Goal: Ask a question: Seek information or help from site administrators or community

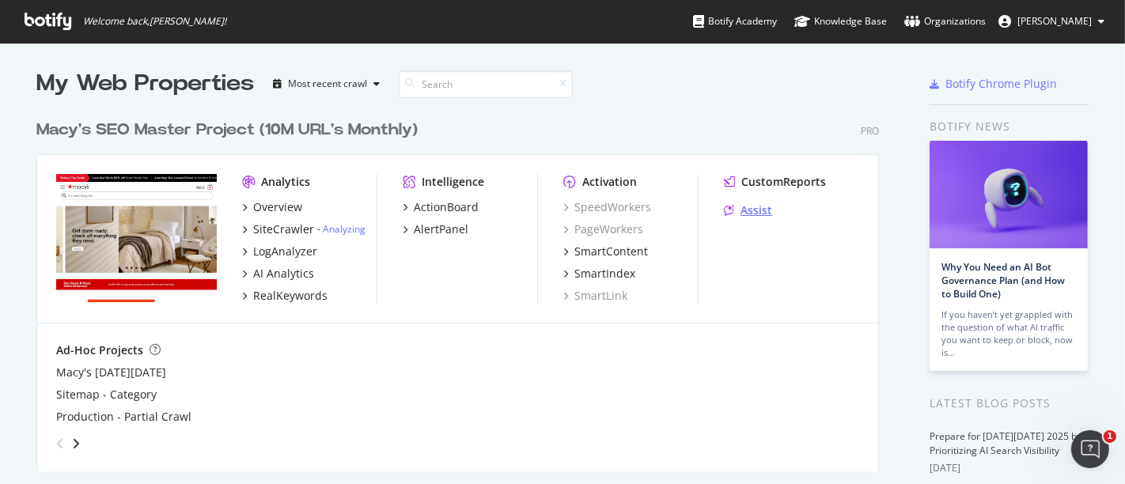
click at [753, 213] on div "Assist" at bounding box center [757, 211] width 32 height 16
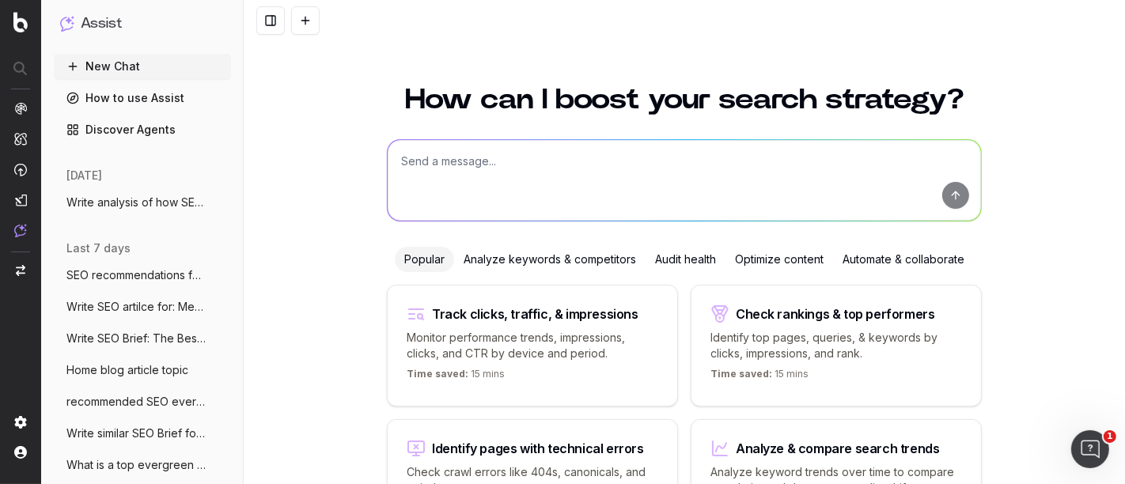
click at [470, 145] on textarea at bounding box center [684, 180] width 593 height 81
paste textarea "L Ips'd Sitametc Adipisc Elit Seddoeiusmo Temp inc Utlabor Etdo Magn Aliqua Eni…"
type textarea "Lore ips dol sita CON Adipis eli sedd eiusmodt inc ut labor: E Dol'm Aliquaen A…"
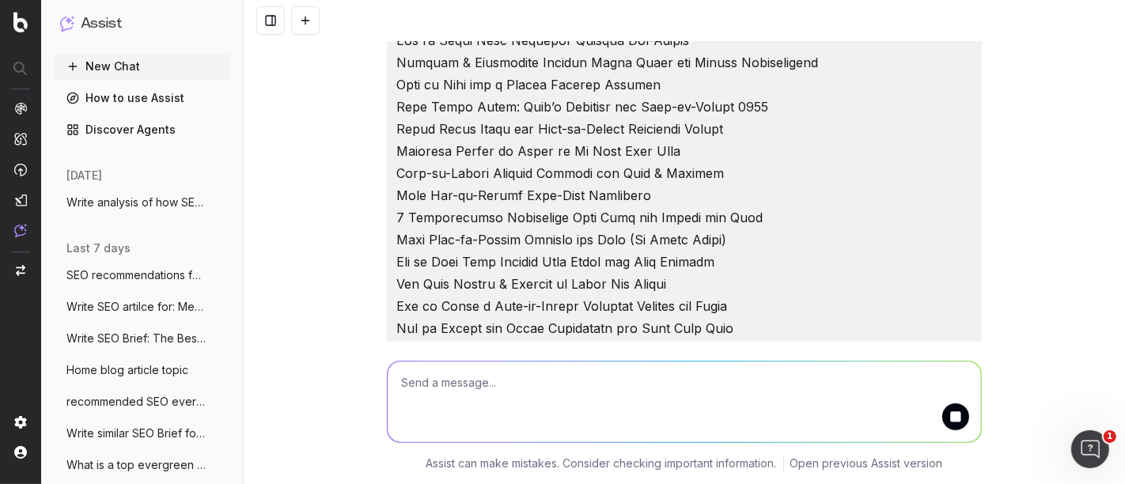
scroll to position [400, 0]
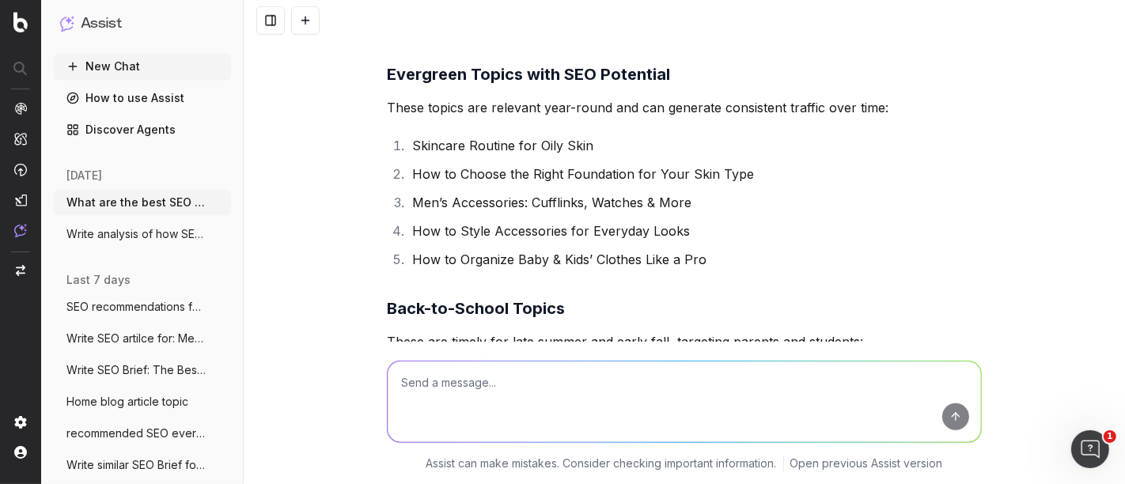
scroll to position [1006, 0]
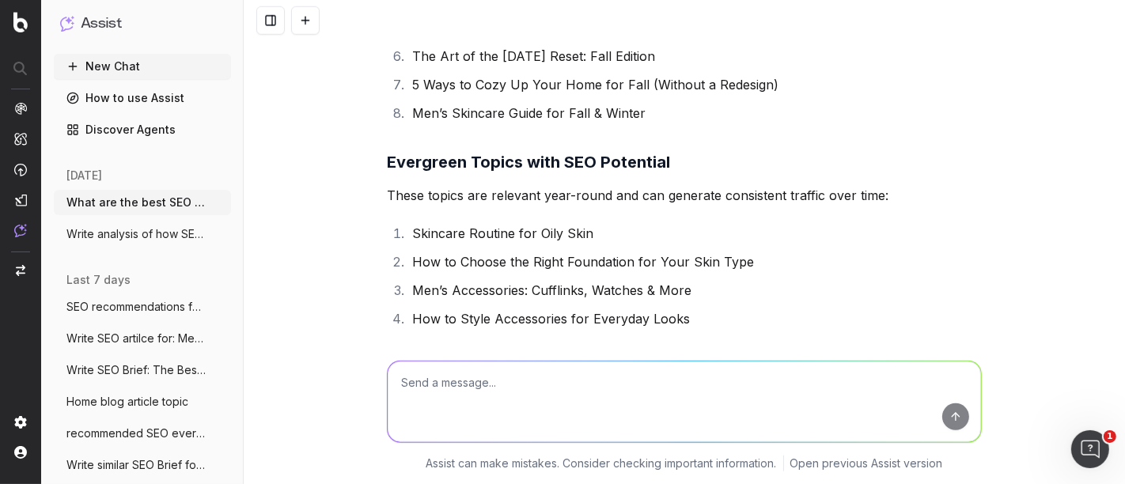
drag, startPoint x: 601, startPoint y: 232, endPoint x: 393, endPoint y: 241, distance: 208.3
click at [407, 241] on li "Skincare Routine for Oily Skin" at bounding box center [694, 233] width 574 height 22
copy li "Skincare Routine for Oily Skin"
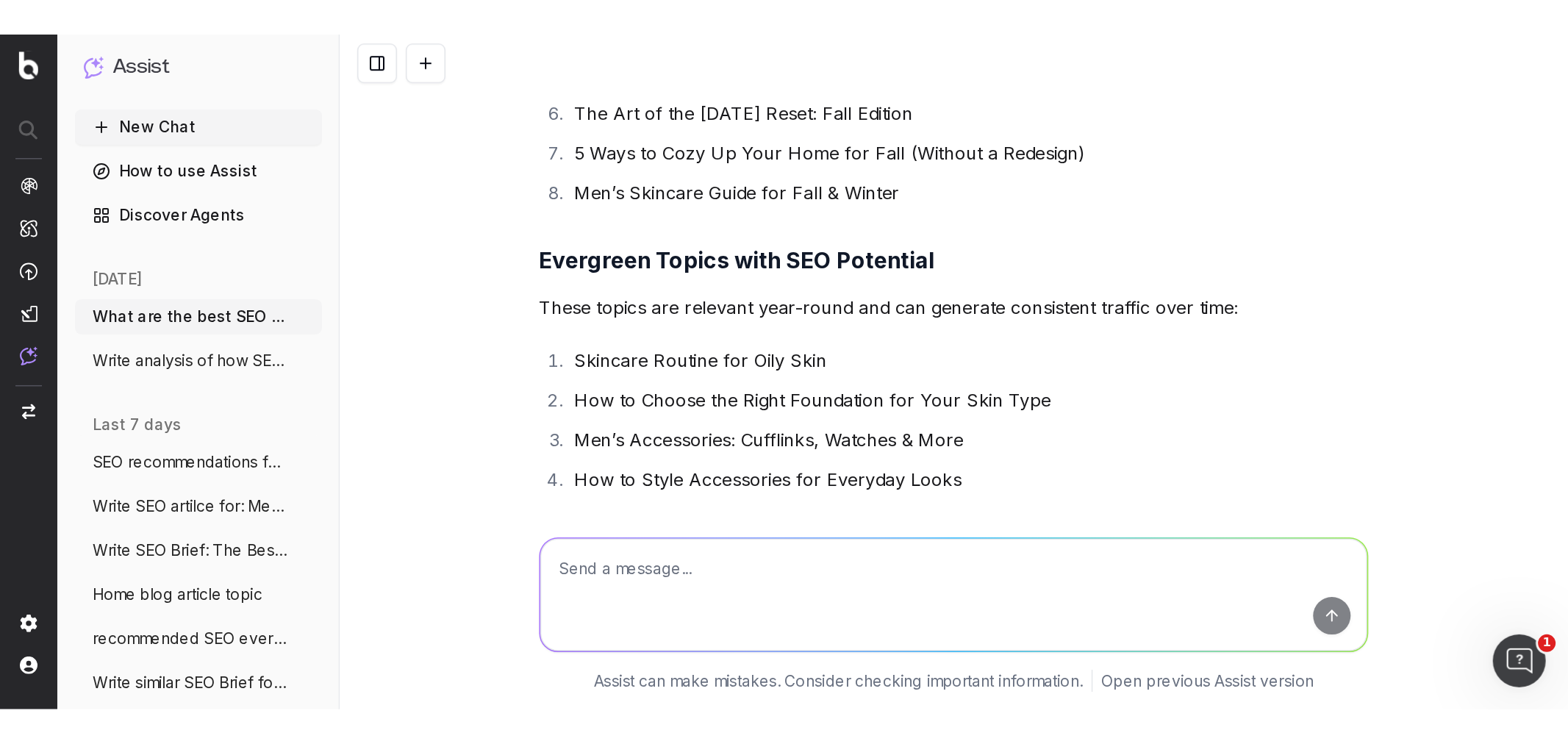
scroll to position [934, 0]
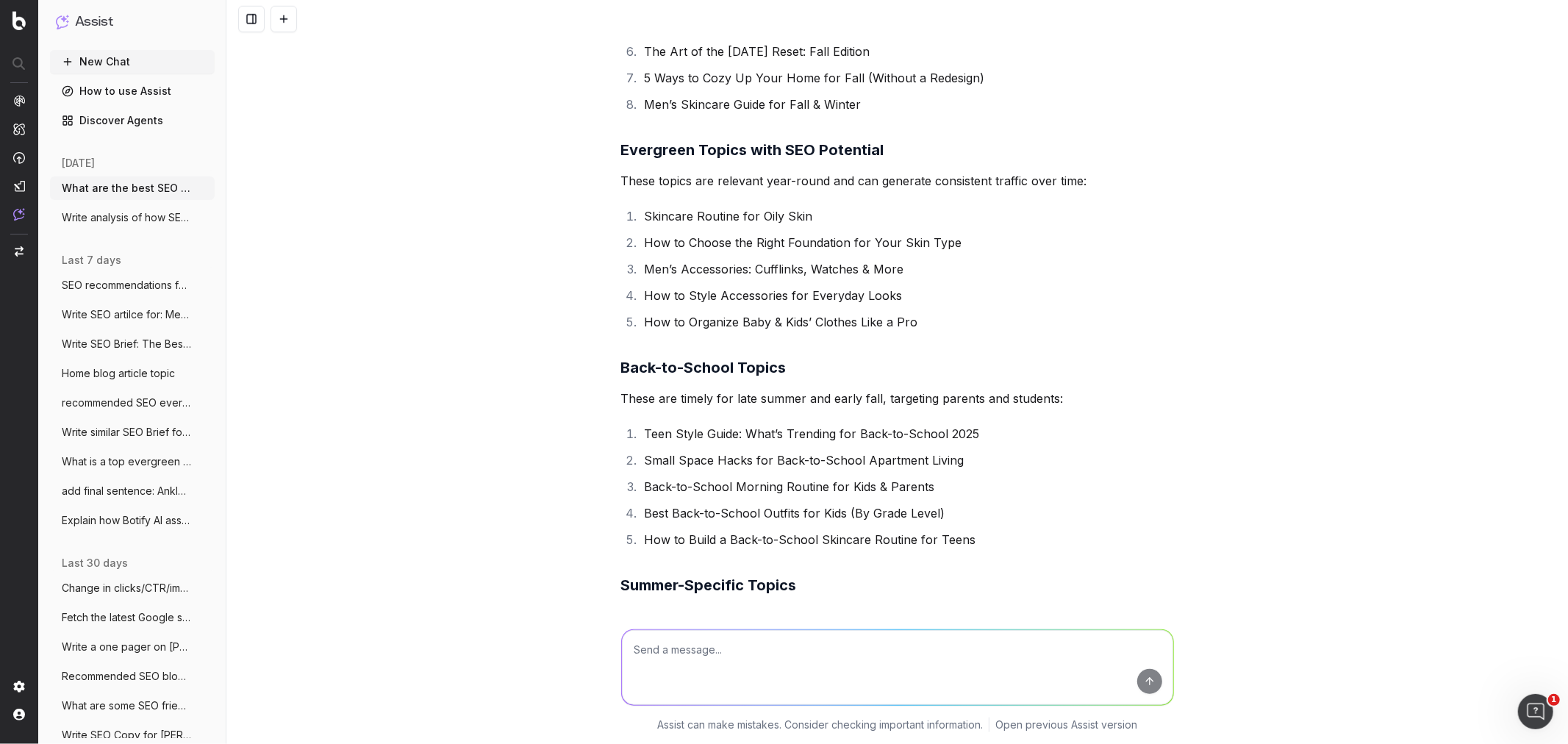
click at [713, 449] on textarea at bounding box center [896, 667] width 551 height 75
paste textarea "Tips to Layer Clothes Like a Fashion Expert Fashion The Best Multitasking Beaut…"
type textarea "Finish topic cluster and primary keywords: Tips to Layer Clothes Like a Fashion…"
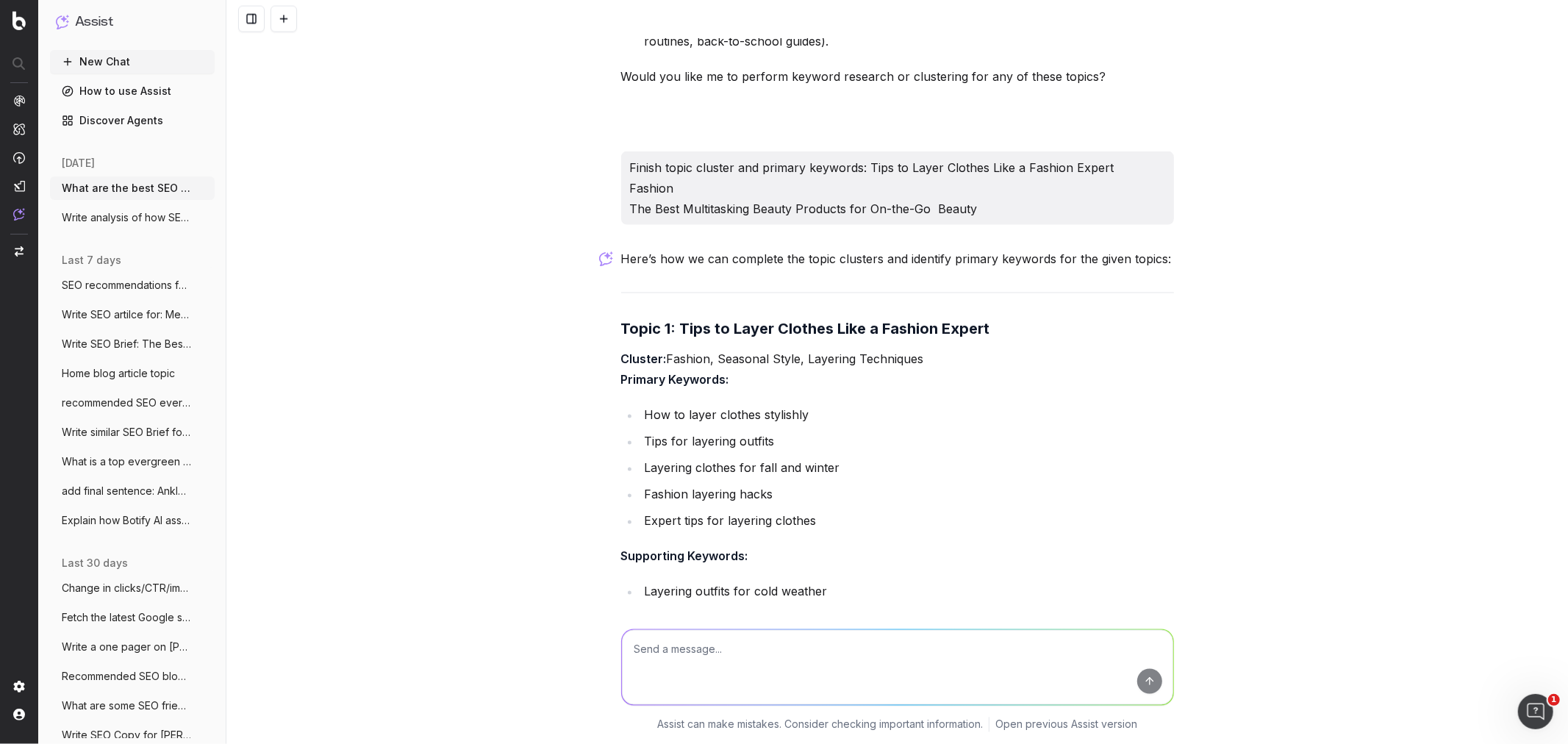
scroll to position [2045, 0]
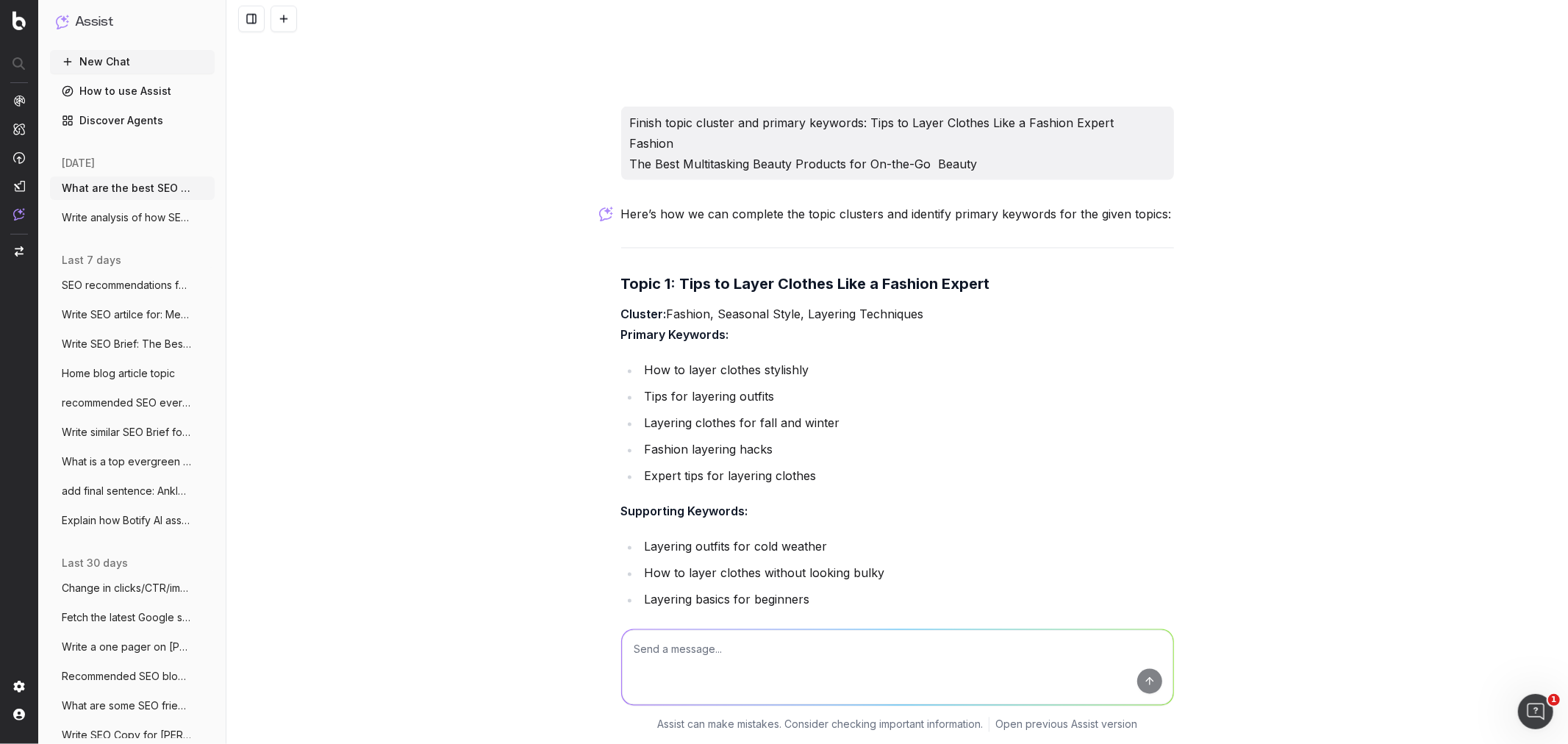
drag, startPoint x: 934, startPoint y: 292, endPoint x: 915, endPoint y: 292, distance: 19.0
click at [919, 305] on p "Cluster: Fashion, Seasonal Style, Layering Techniques Primary Keywords:" at bounding box center [897, 325] width 553 height 41
drag, startPoint x: 711, startPoint y: 290, endPoint x: 792, endPoint y: 293, distance: 81.1
click at [792, 305] on p "Cluster: Fashion, Seasonal Style, Layering Techniques Primary Keywords:" at bounding box center [897, 325] width 553 height 41
copy p "Seasonal Style"
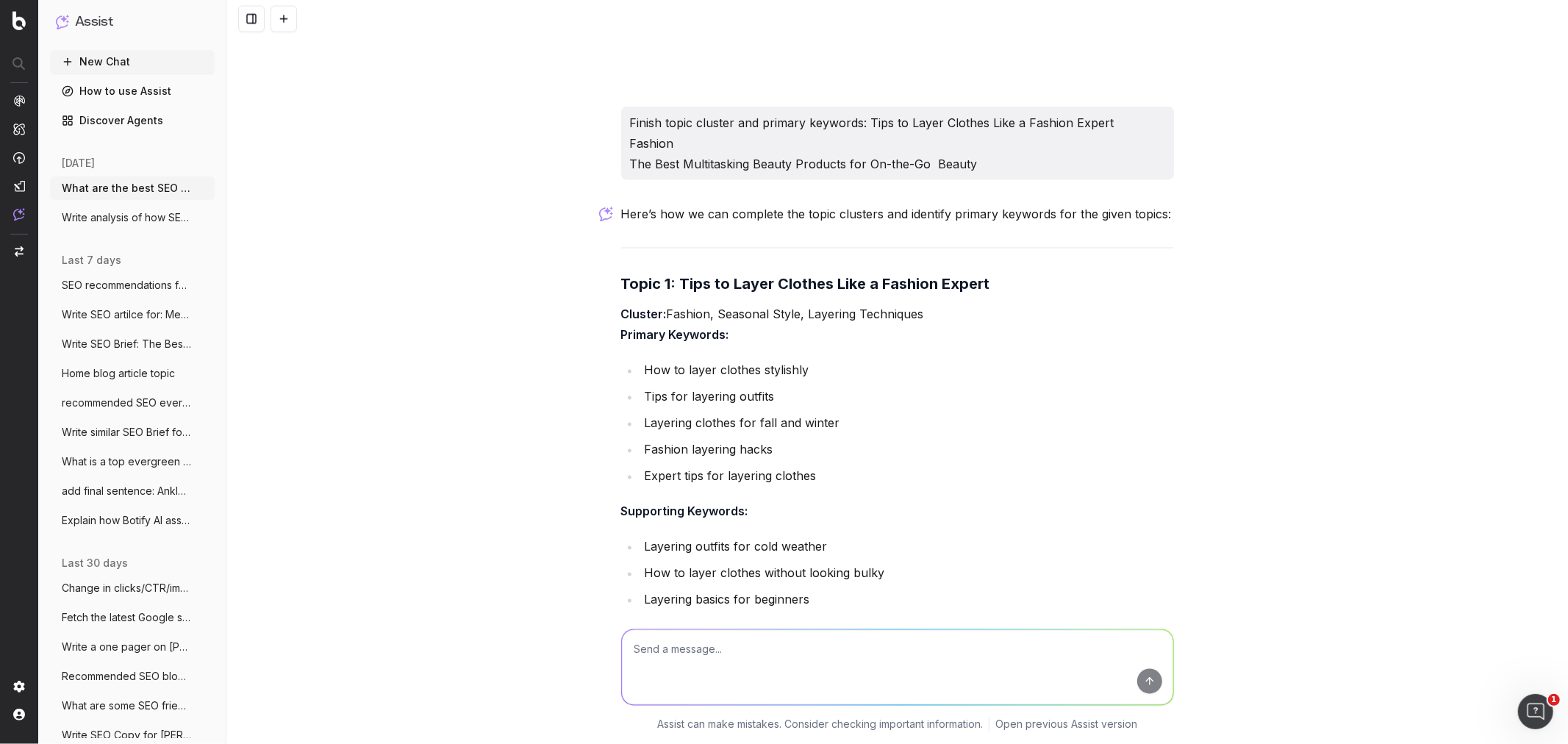
click at [643, 449] on div "Here’s how we can complete the topic clusters and identify primary keywords for…" at bounding box center [897, 729] width 553 height 1051
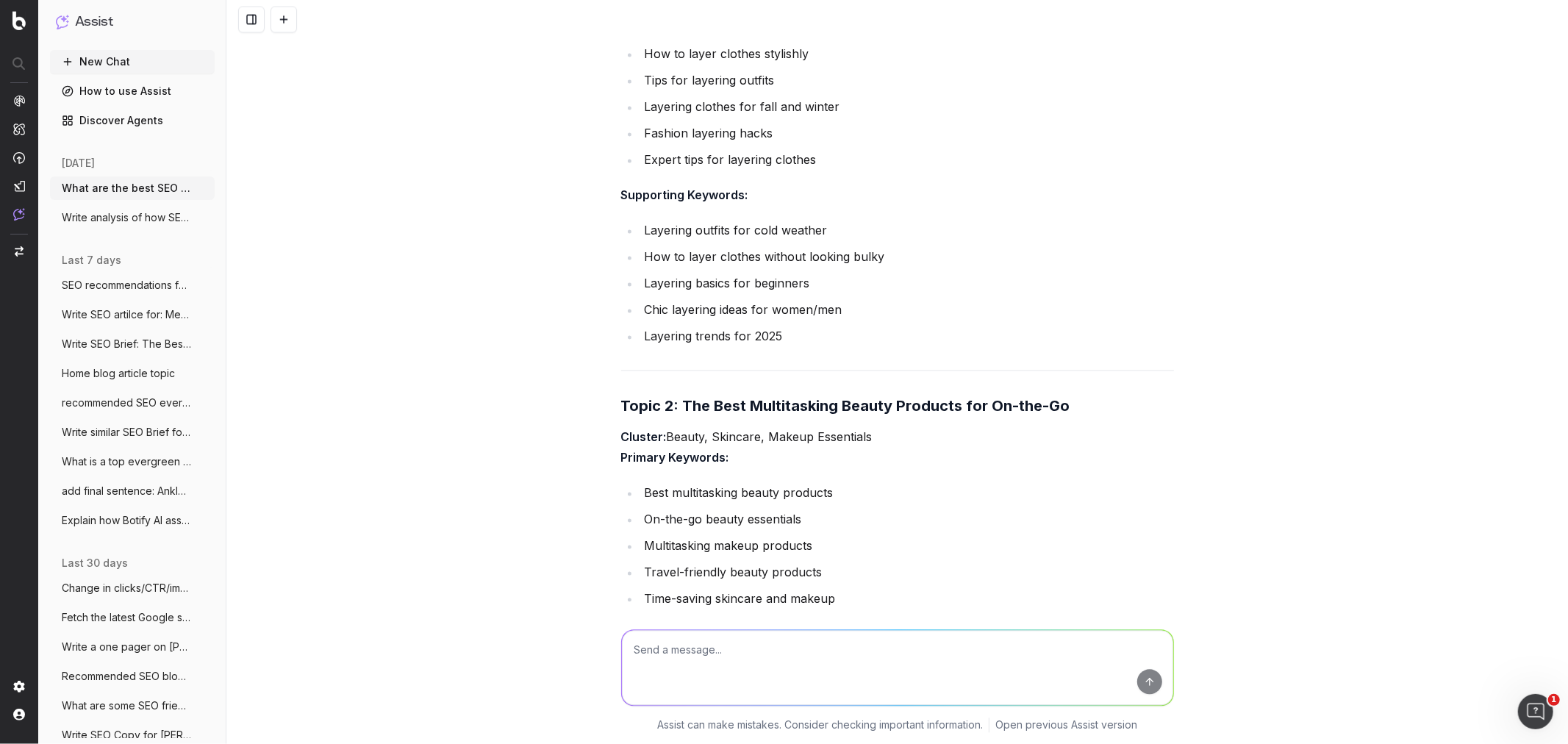
scroll to position [2371, 0]
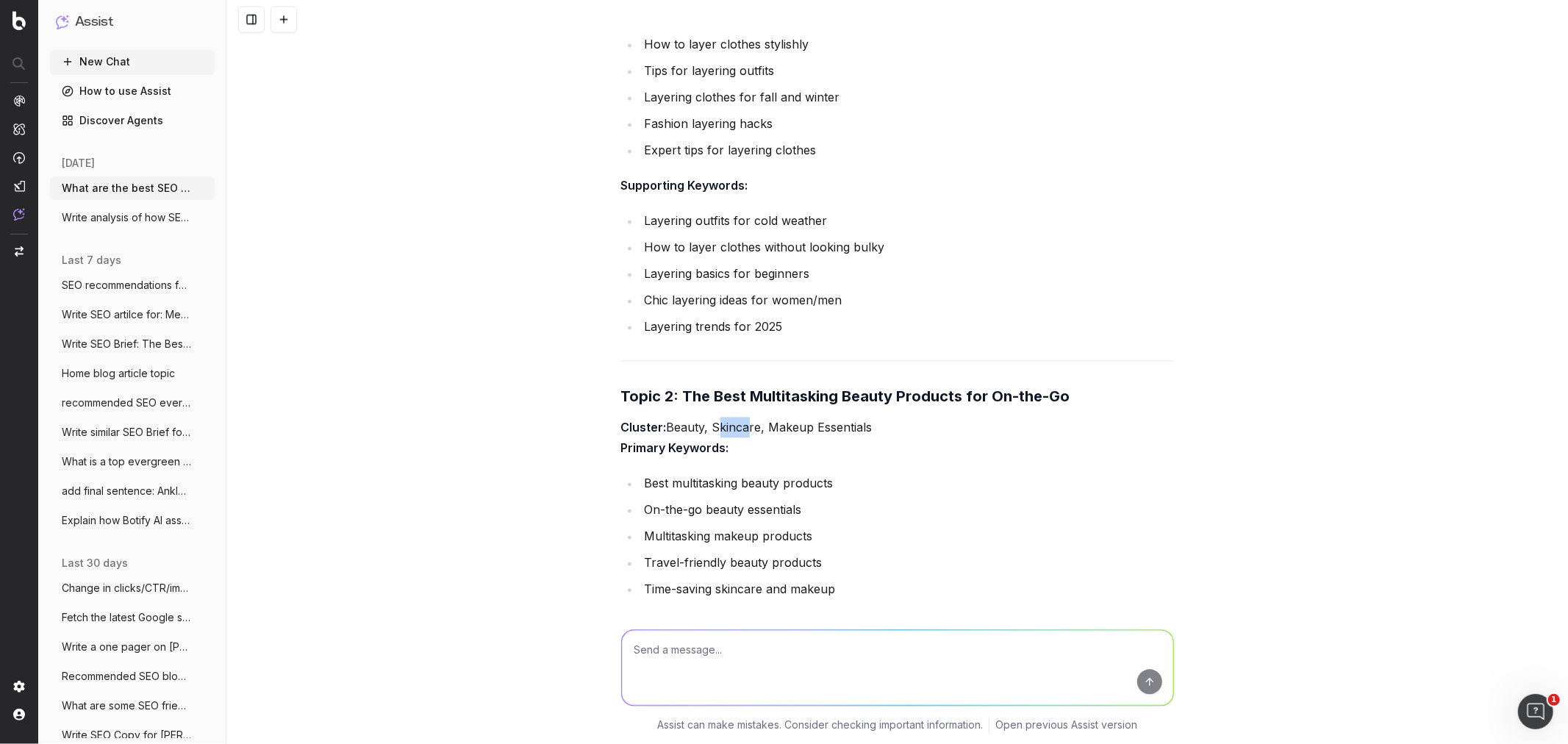
drag, startPoint x: 707, startPoint y: 406, endPoint x: 740, endPoint y: 406, distance: 33.0
click at [740, 417] on p "Cluster: Beauty, Skincare, Makeup Essentials Primary Keywords:" at bounding box center [897, 437] width 553 height 41
click at [770, 417] on p "Cluster: Beauty, Skincare, Makeup Essentials Primary Keywords:" at bounding box center [897, 437] width 553 height 41
drag, startPoint x: 762, startPoint y: 404, endPoint x: 912, endPoint y: 404, distance: 150.0
click at [912, 417] on p "Cluster: Beauty, Skincare, Makeup Essentials Primary Keywords:" at bounding box center [897, 437] width 553 height 41
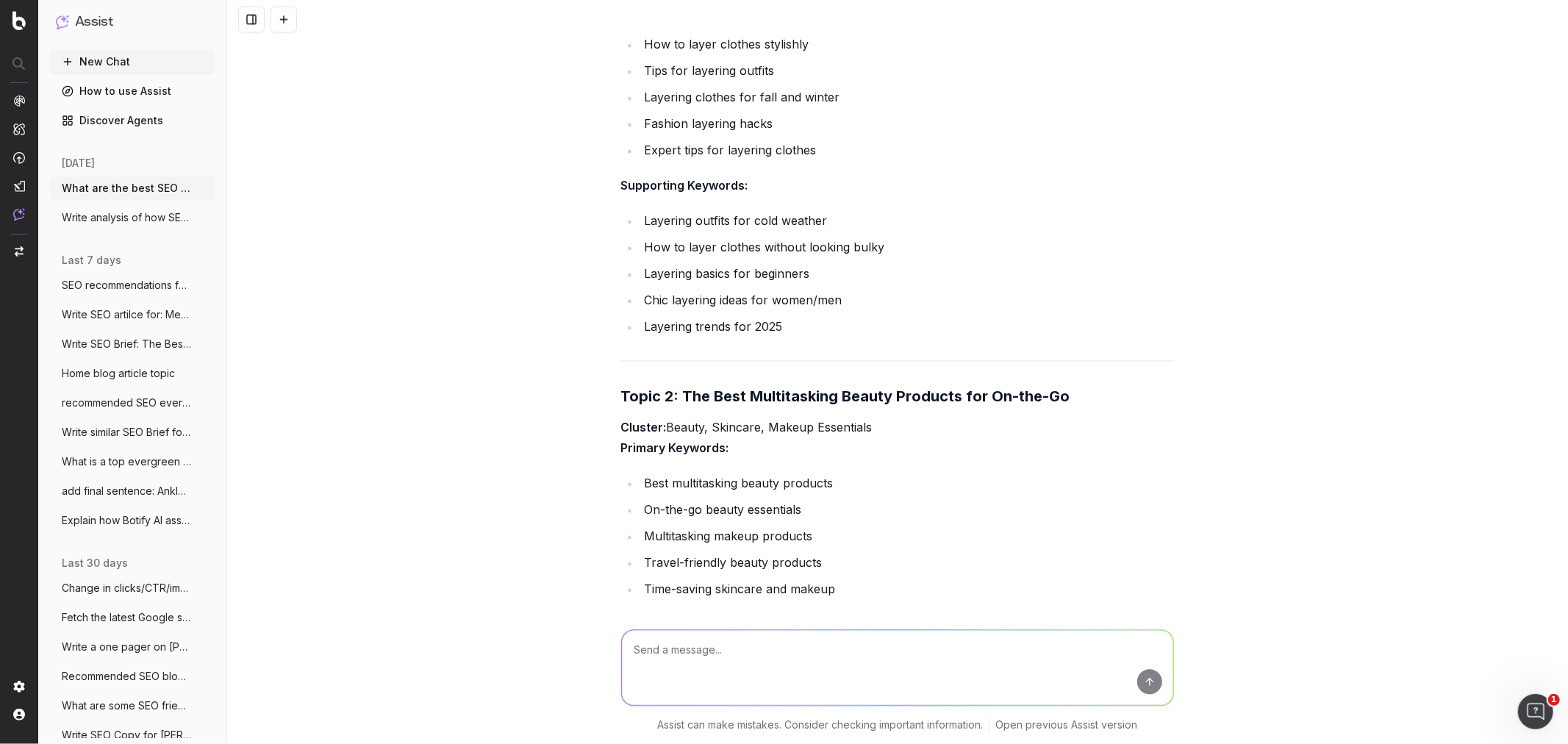
copy p "Makeup Essentials"
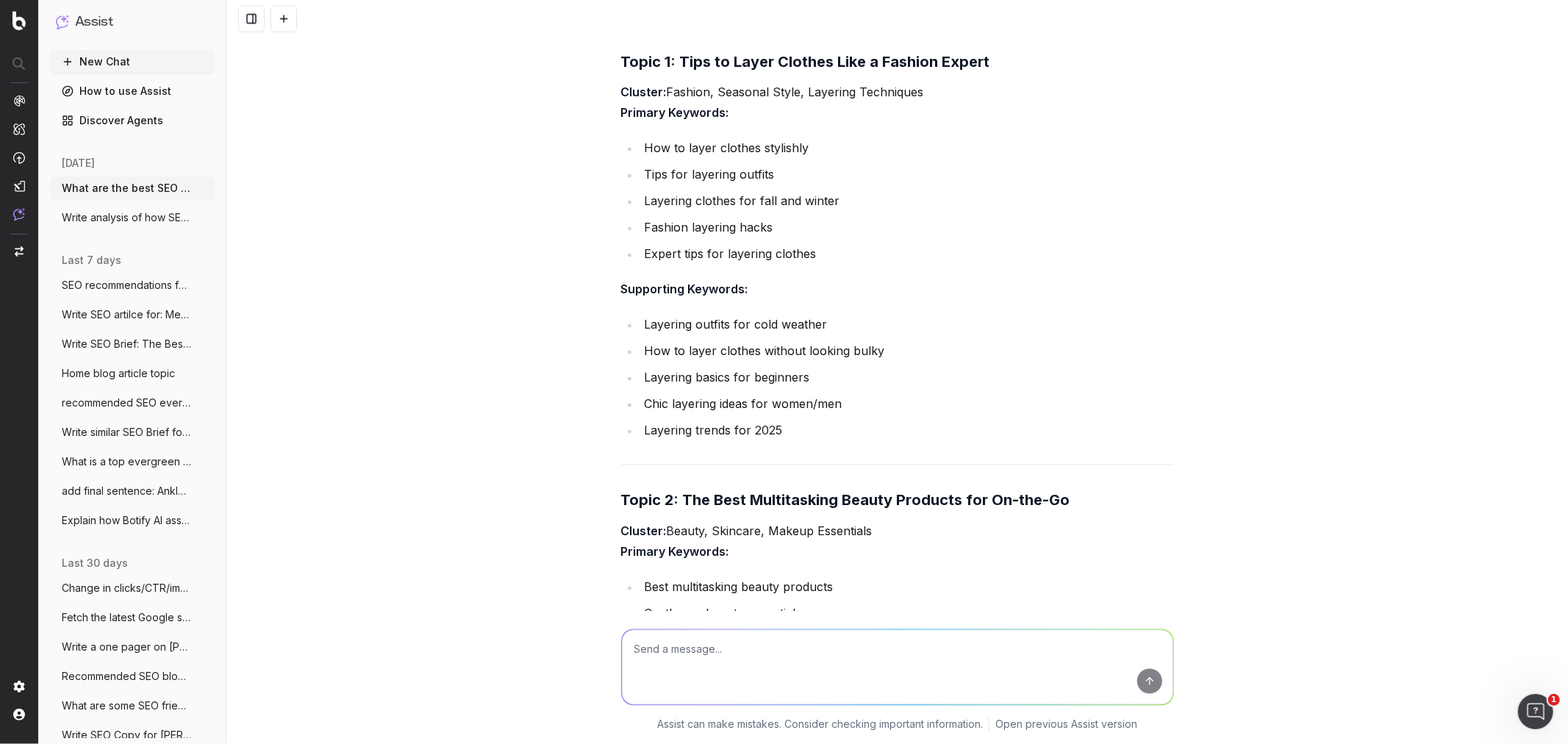
scroll to position [2045, 0]
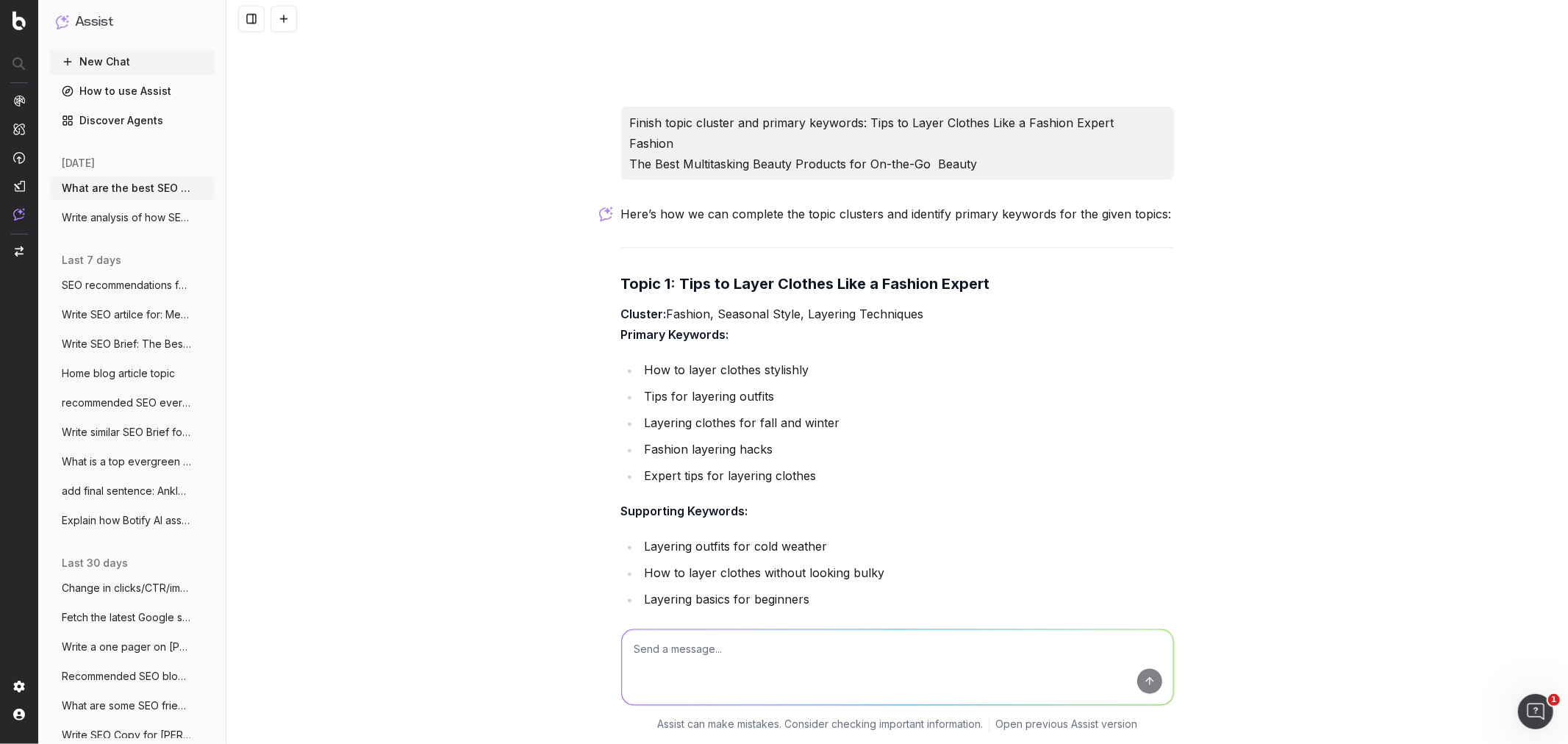
click at [739, 386] on li "Tips for layering outfits" at bounding box center [907, 397] width 533 height 20
drag, startPoint x: 836, startPoint y: 356, endPoint x: 640, endPoint y: 346, distance: 196.3
click at [640, 360] on li "How to layer clothes stylishly" at bounding box center [907, 371] width 533 height 20
copy li "How to layer clothes stylishly"
drag, startPoint x: 714, startPoint y: 415, endPoint x: 729, endPoint y: 407, distance: 17.0
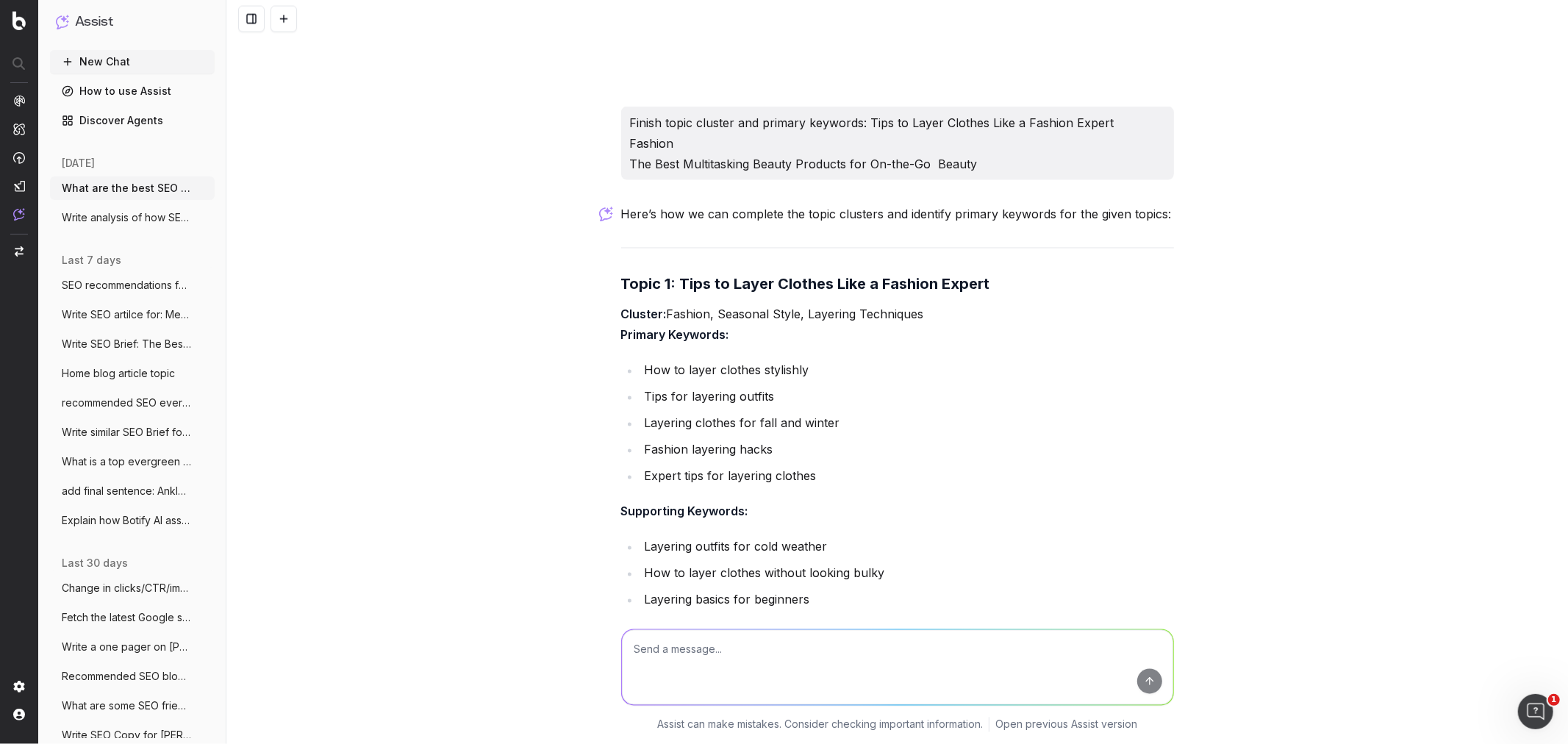
click at [716, 415] on ul "How to layer clothes stylishly Tips for layering outfits Layering clothes for f…" at bounding box center [897, 424] width 553 height 126
drag, startPoint x: 750, startPoint y: 375, endPoint x: 627, endPoint y: 372, distance: 123.0
click at [627, 372] on ul "How to layer clothes stylishly Tips for layering outfits Layering clothes for f…" at bounding box center [897, 424] width 553 height 126
copy li "Tips for layering outfits"
click at [751, 439] on li "Fashion layering hacks" at bounding box center [907, 450] width 533 height 20
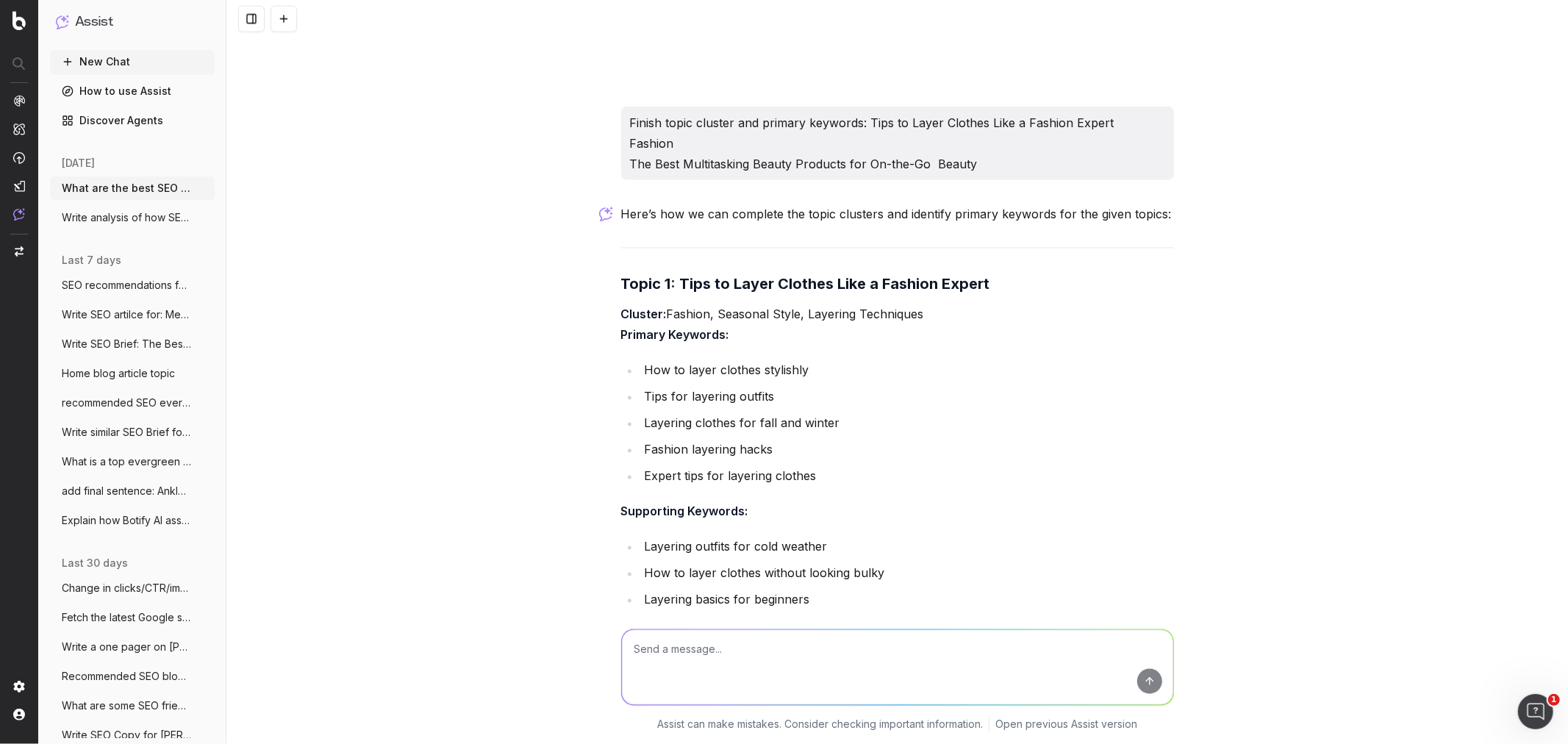
drag, startPoint x: 767, startPoint y: 436, endPoint x: 625, endPoint y: 435, distance: 142.0
click at [640, 439] on li "Fashion layering hacks" at bounding box center [907, 450] width 533 height 20
copy li "Fashion layering hacks"
click at [684, 413] on li "Layering clothes for fall and winter" at bounding box center [907, 424] width 533 height 20
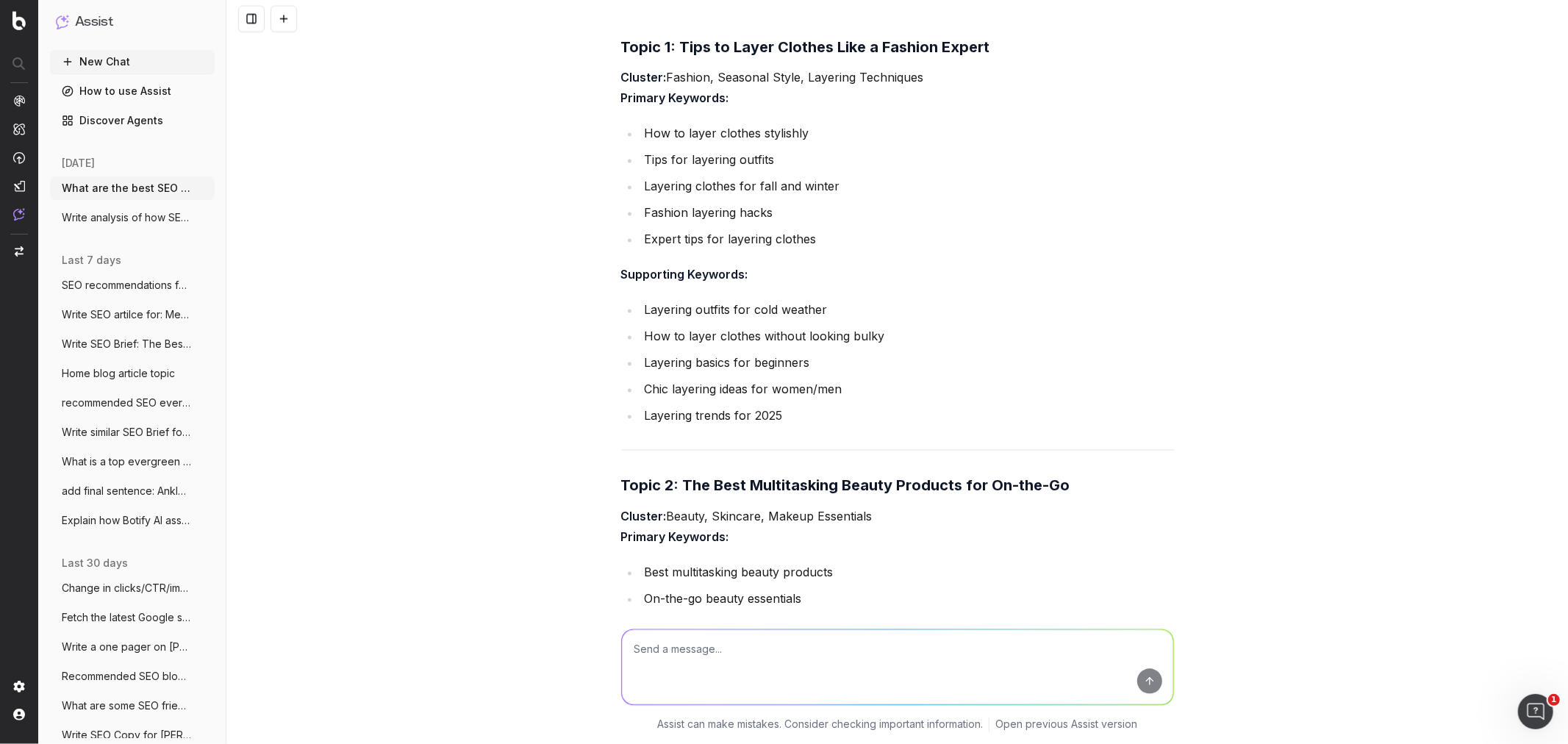
scroll to position [2371, 0]
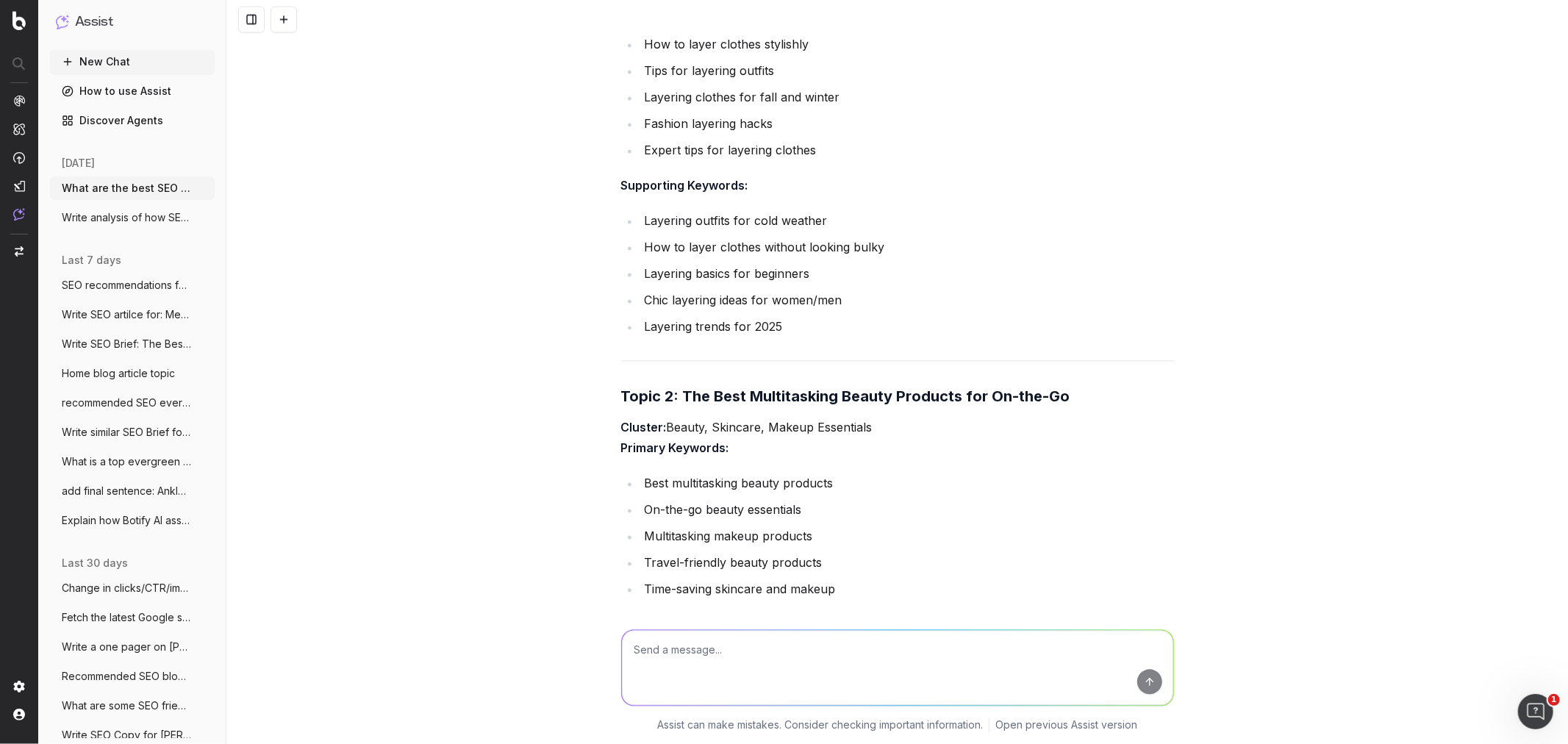
drag, startPoint x: 643, startPoint y: 453, endPoint x: 846, endPoint y: 459, distance: 203.1
click at [846, 449] on li "Best multitasking beauty products" at bounding box center [907, 483] width 533 height 20
click at [791, 449] on li "On-the-go beauty essentials" at bounding box center [907, 509] width 533 height 20
drag, startPoint x: 807, startPoint y: 491, endPoint x: 638, endPoint y: 489, distance: 169.0
click at [640, 449] on li "On-the-go beauty essentials" at bounding box center [907, 509] width 533 height 20
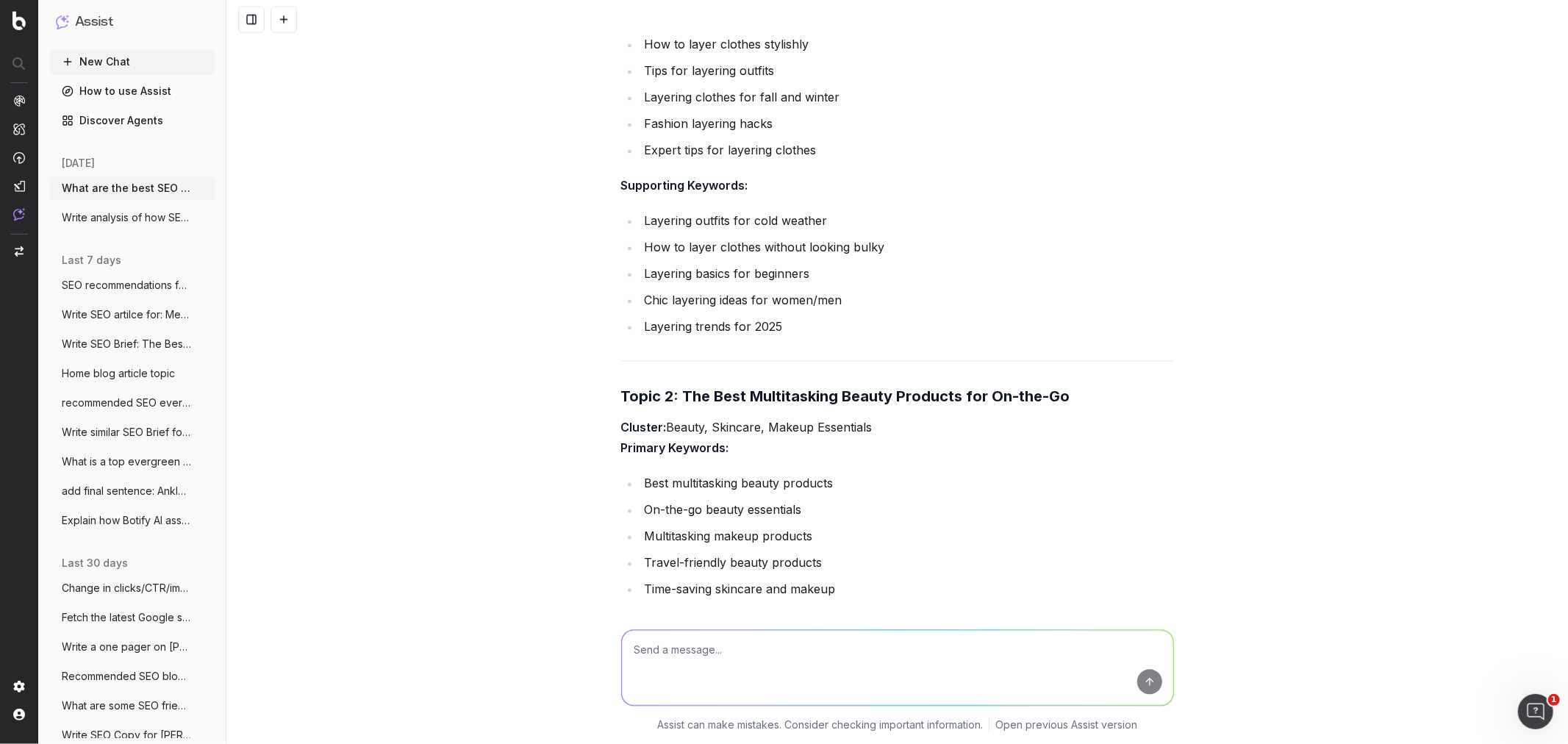
copy li "On-the-go beauty essentials"
click at [738, 430] on p "Cluster: Beauty, Skincare, Makeup Essentials Primary Keywords:" at bounding box center [897, 437] width 553 height 41
drag, startPoint x: 820, startPoint y: 547, endPoint x: 641, endPoint y: 547, distance: 179.0
click at [641, 449] on li "Travel-friendly beauty products" at bounding box center [907, 562] width 533 height 20
copy li "Travel-friendly beauty products"
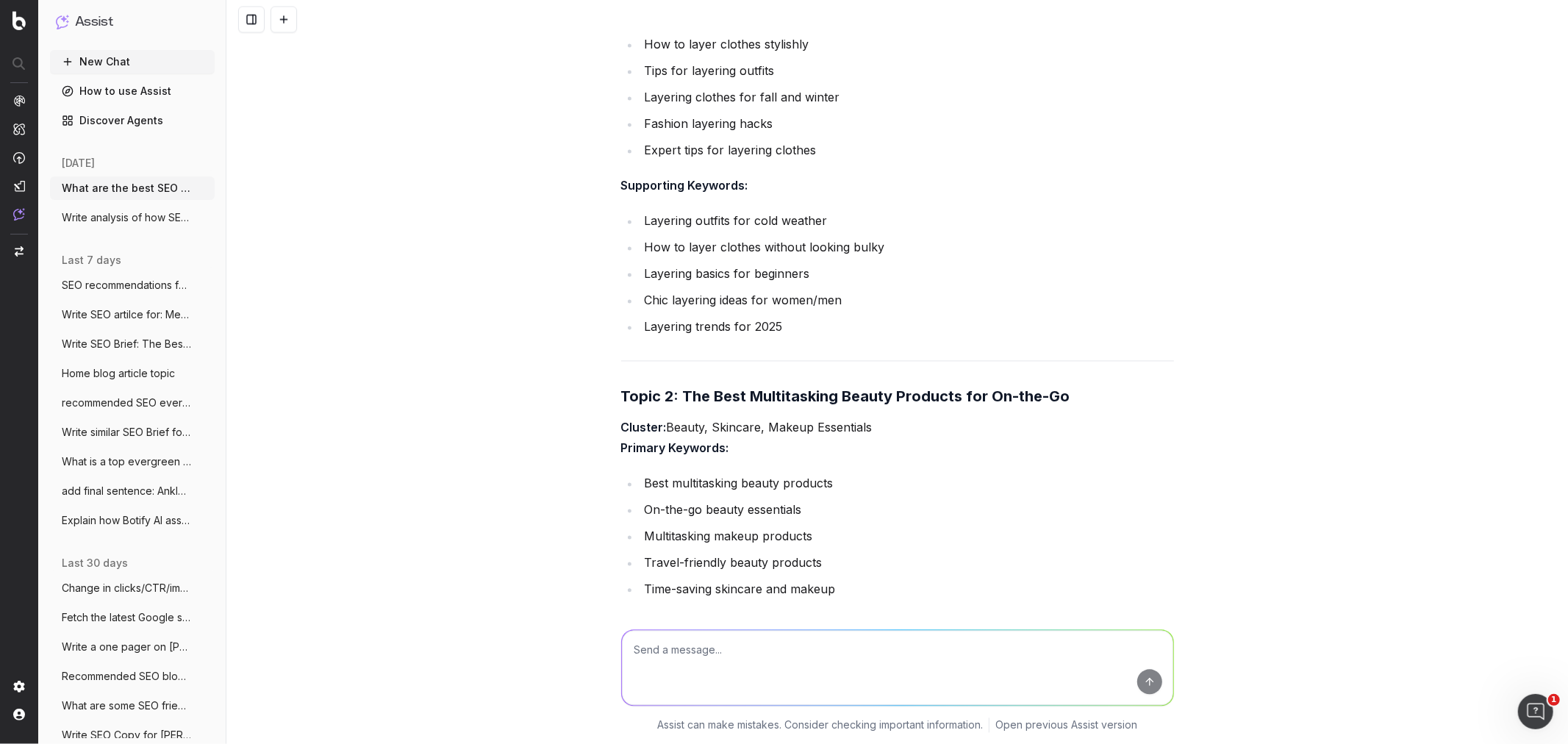
click at [879, 449] on li "Travel-friendly beauty products" at bounding box center [907, 562] width 533 height 20
drag, startPoint x: 803, startPoint y: 517, endPoint x: 618, endPoint y: 517, distance: 185.0
click at [621, 449] on ul "Best multitasking beauty products On-the-go beauty essentials Multitasking make…" at bounding box center [897, 536] width 553 height 126
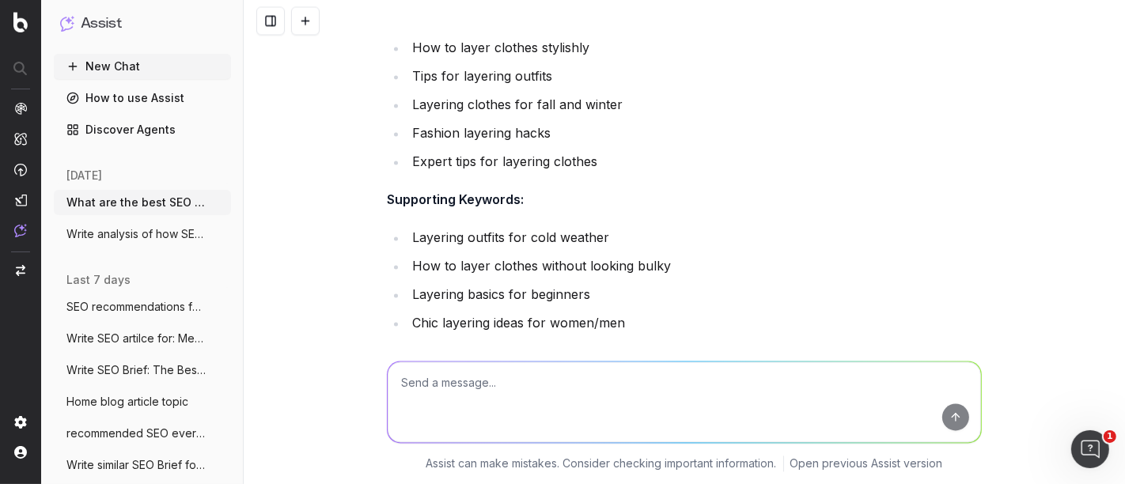
click at [127, 73] on button "New Chat" at bounding box center [142, 66] width 177 height 25
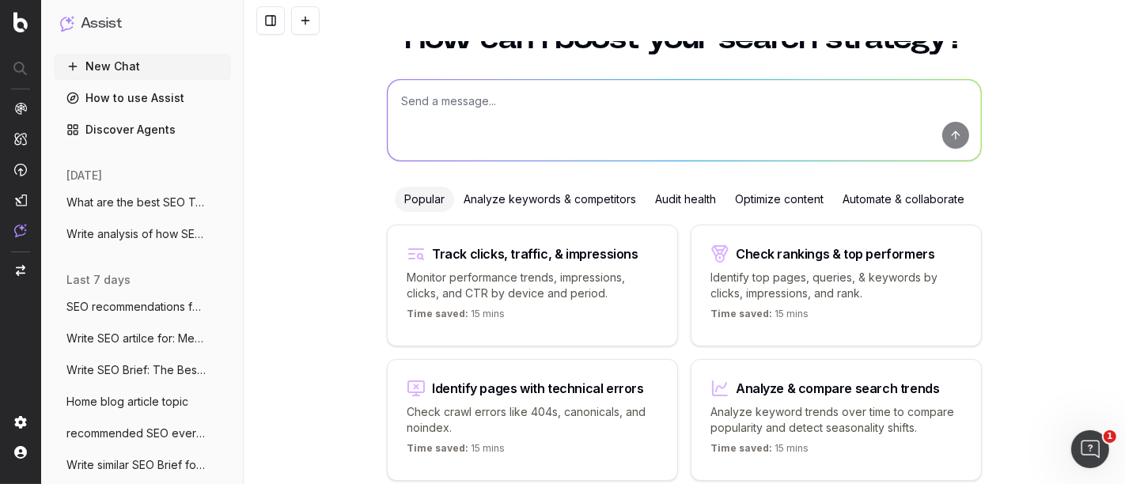
scroll to position [88, 0]
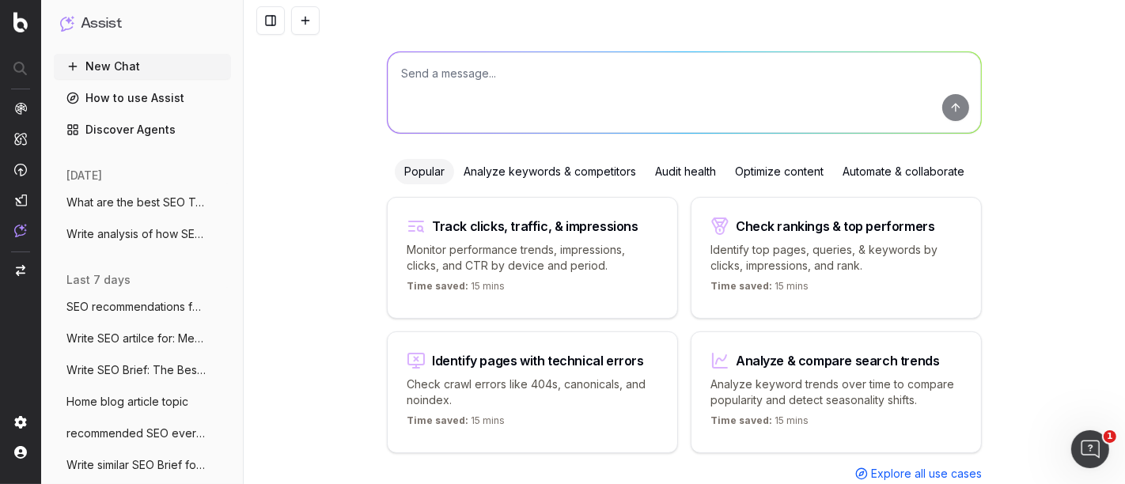
click at [777, 167] on div "Optimize content" at bounding box center [780, 171] width 108 height 25
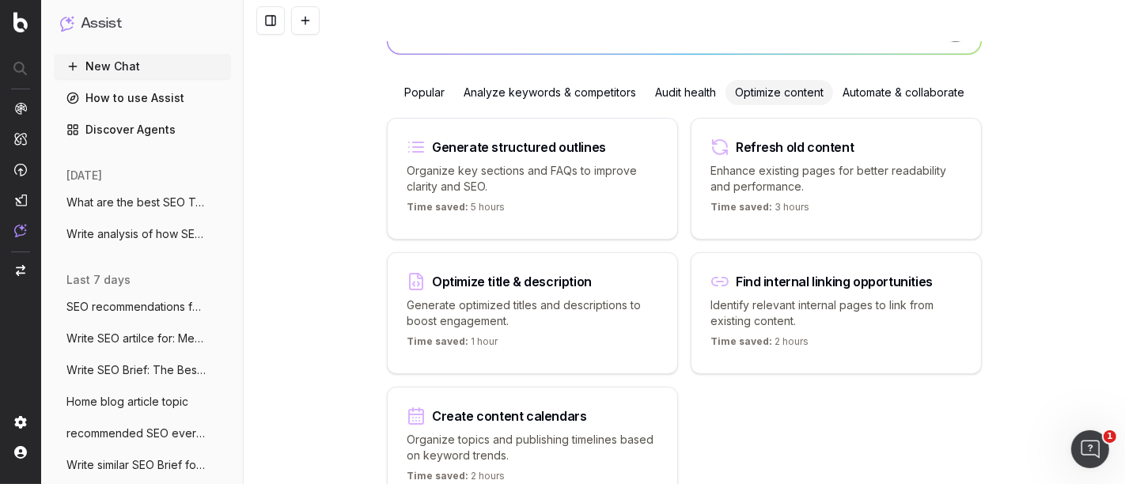
scroll to position [262, 0]
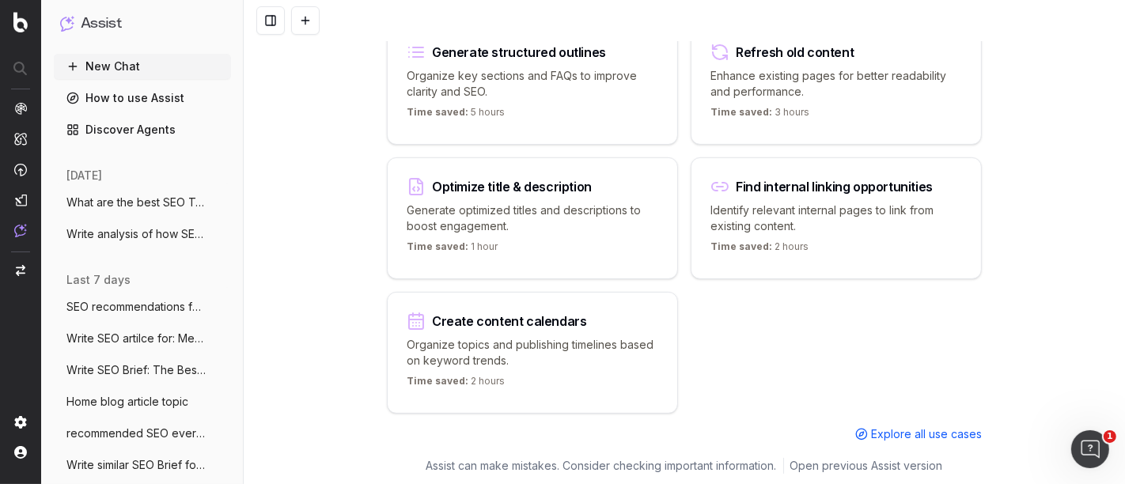
click at [472, 375] on p "Time saved: 2 hours" at bounding box center [456, 384] width 98 height 19
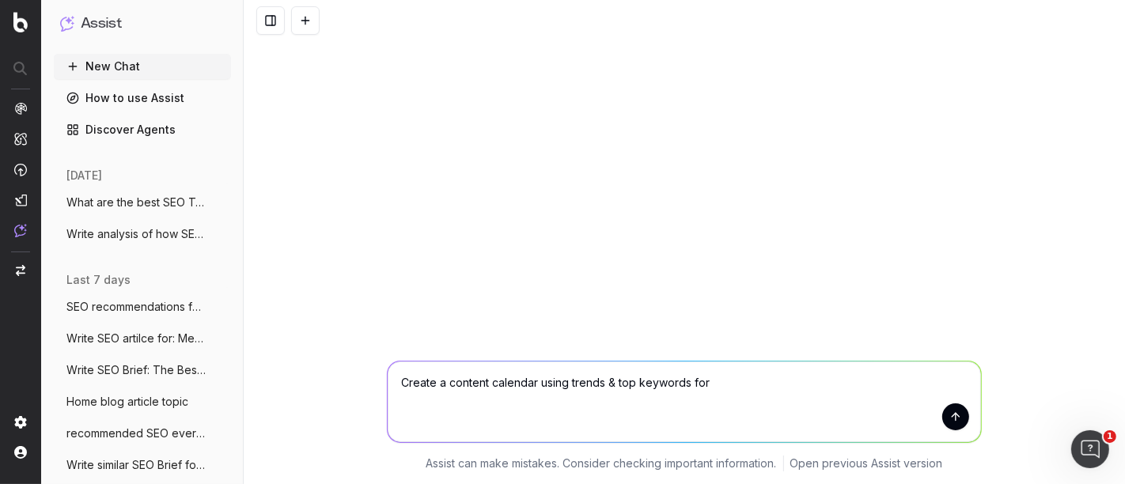
scroll to position [0, 0]
paste textarea "[URL][DOMAIN_NAME]"
click at [784, 369] on textarea "Create a content calendar using trends & top keywords for [DOMAIN_NAME] Styled …" at bounding box center [684, 402] width 593 height 81
click at [717, 385] on textarea "Create a content calendar using trends & top keywords for [DOMAIN_NAME] Styled …" at bounding box center [684, 402] width 593 height 81
click at [764, 384] on textarea "Create a content calendar using trends & top keywords for [DOMAIN_NAME] Styled …" at bounding box center [684, 402] width 593 height 81
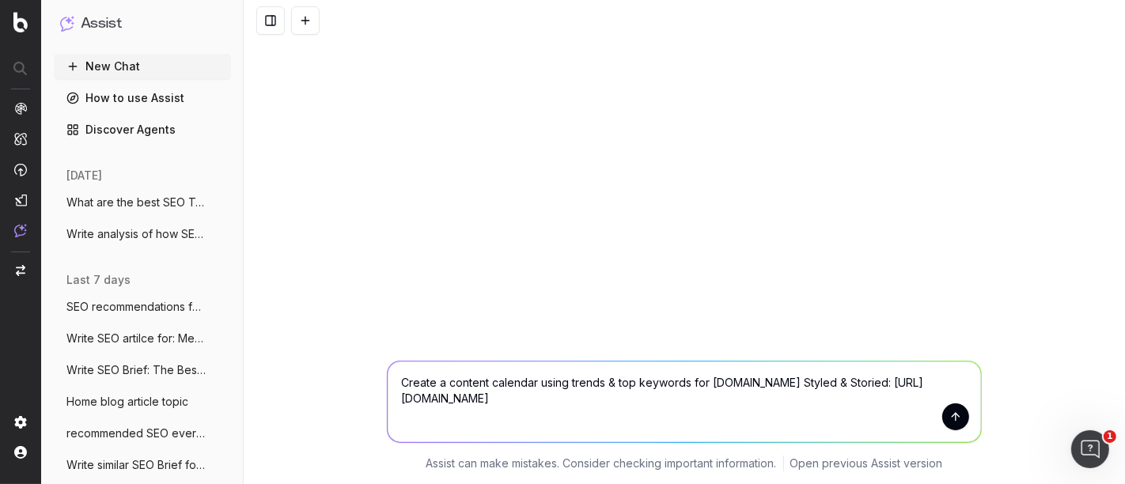
type textarea "Create a content calendar using trends & top keywords for [DOMAIN_NAME] Styled …"
click at [956, 422] on button "submit" at bounding box center [955, 417] width 27 height 27
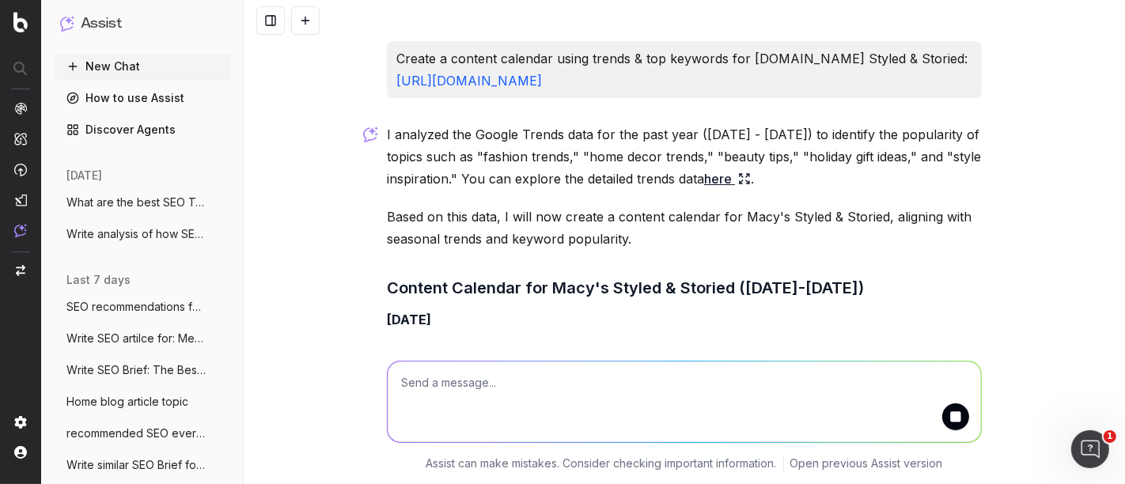
scroll to position [983, 0]
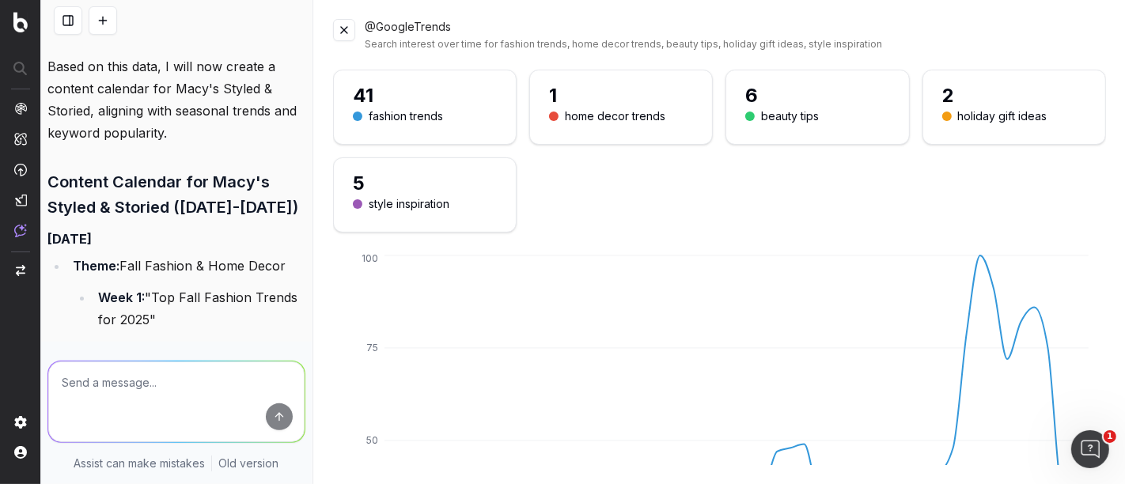
scroll to position [280, 0]
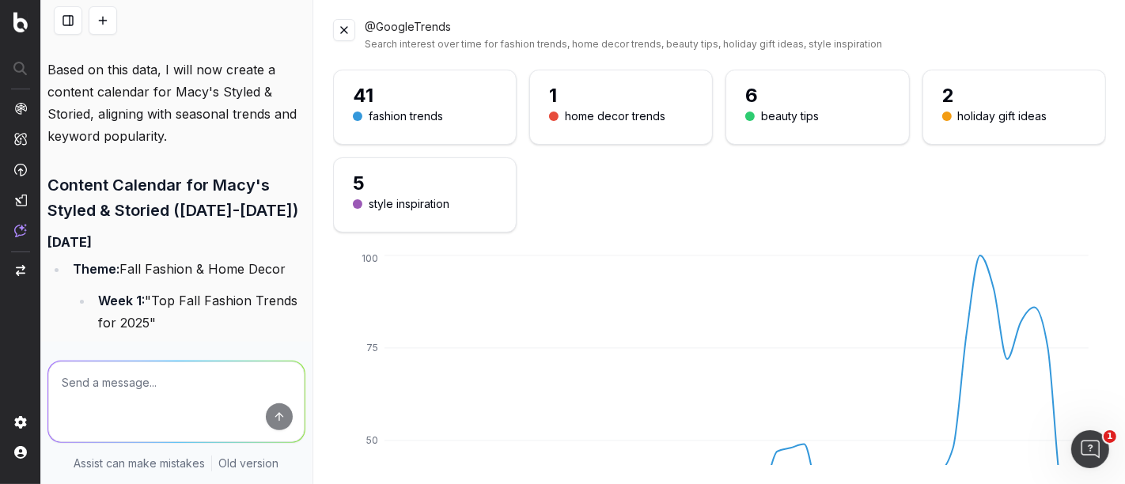
click at [99, 404] on textarea at bounding box center [176, 402] width 256 height 81
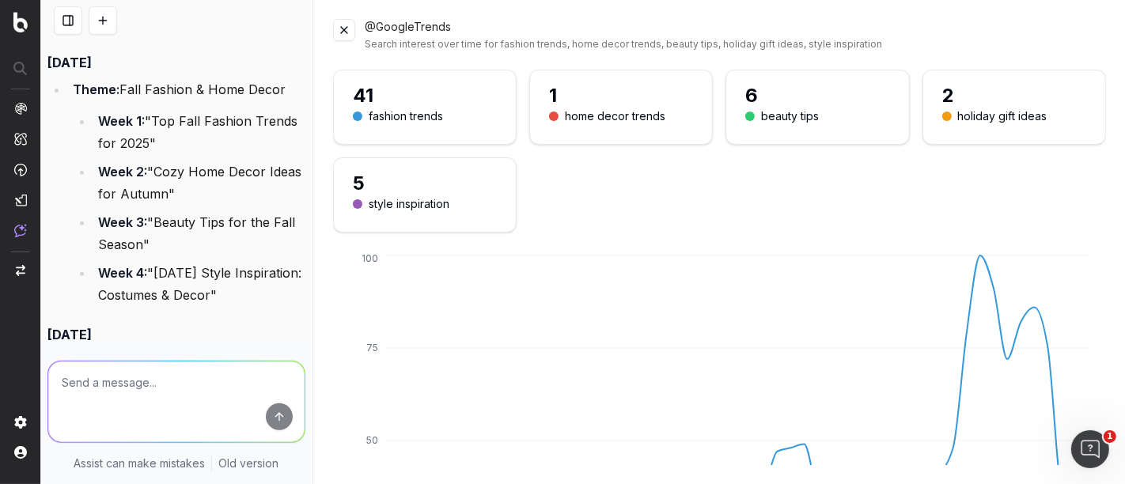
scroll to position [456, 0]
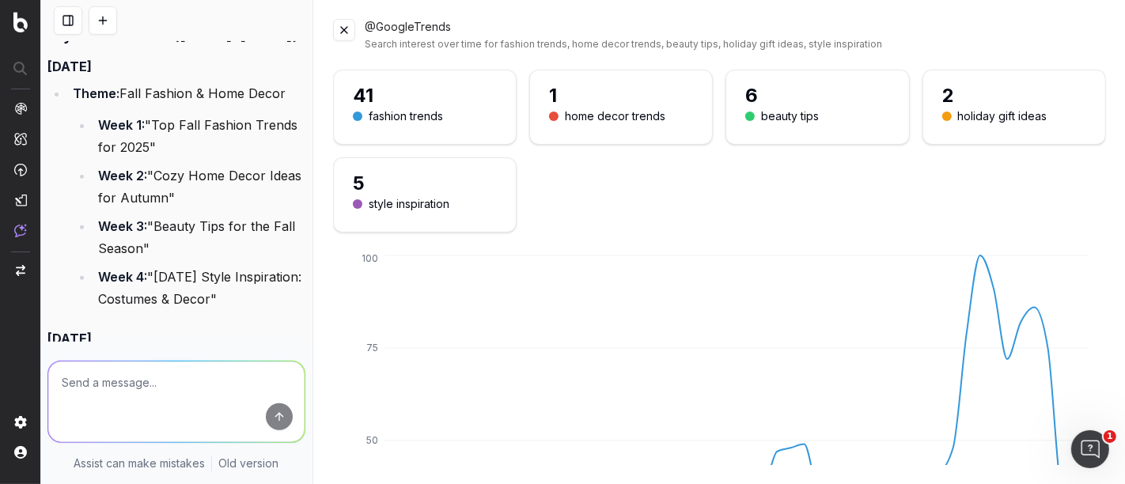
click at [160, 398] on textarea at bounding box center [176, 402] width 256 height 81
click at [105, 373] on textarea at bounding box center [176, 402] width 256 height 81
paste textarea "Lore ip Dolorsi Ametc Adipis Elits Doeiusm Tempor Incididu Utlab Etdol 85-Mag A…"
type textarea "Lore ip dolors ame 0 cons adipisci eli sedd ei tempori: Utla et Dolorem Aliqu E…"
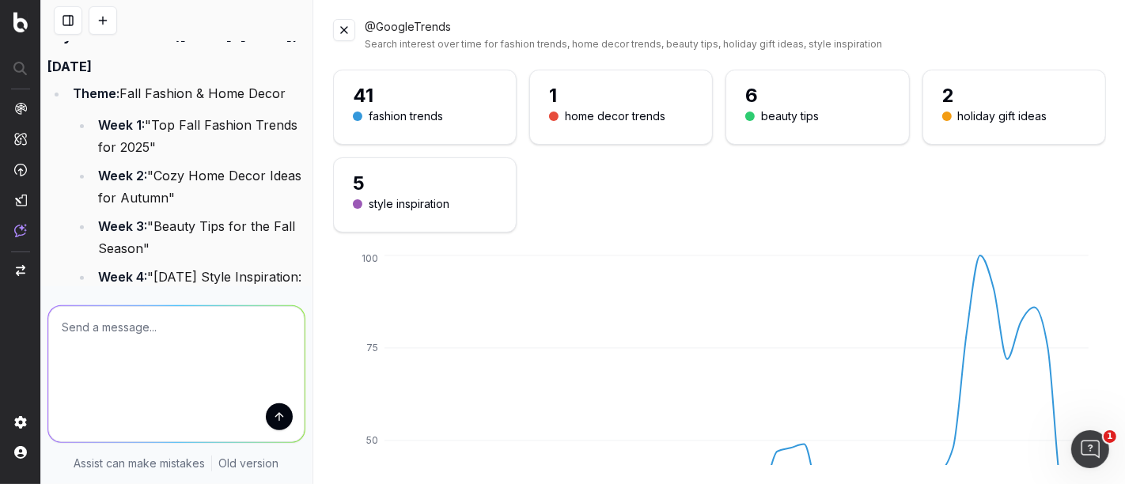
scroll to position [0, 0]
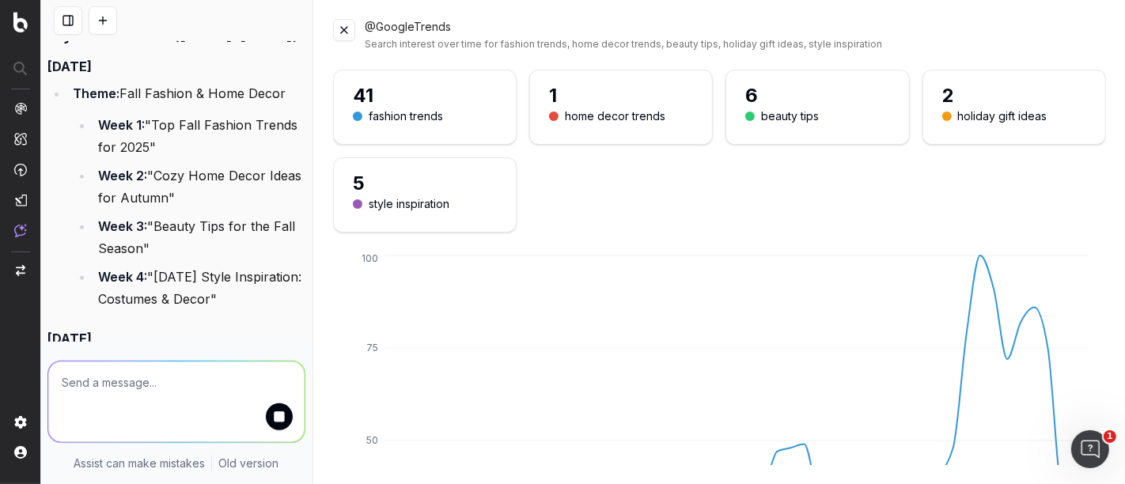
click at [347, 33] on button at bounding box center [344, 30] width 22 height 22
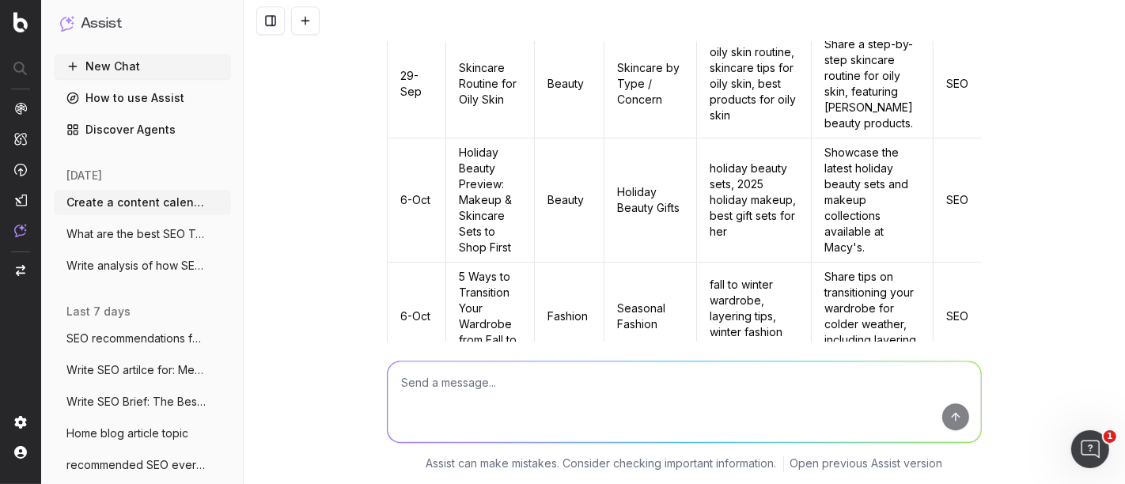
scroll to position [4049, 0]
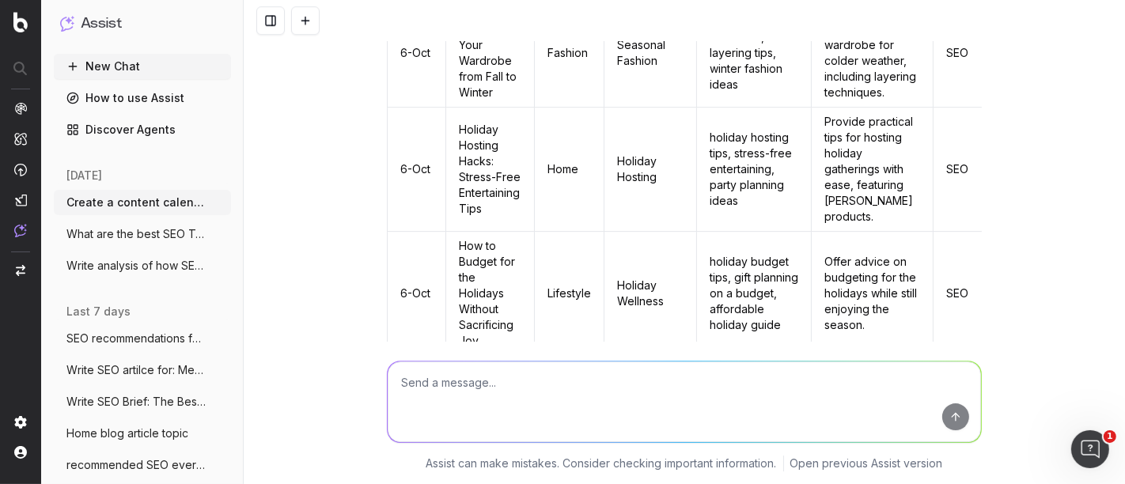
click at [465, 381] on textarea at bounding box center [684, 402] width 593 height 81
paste textarea "29-Sep Holiday-Ready Kitchen Upgrades: Tools & Layout Tweaks [DATE]-[DATE]-Sep …"
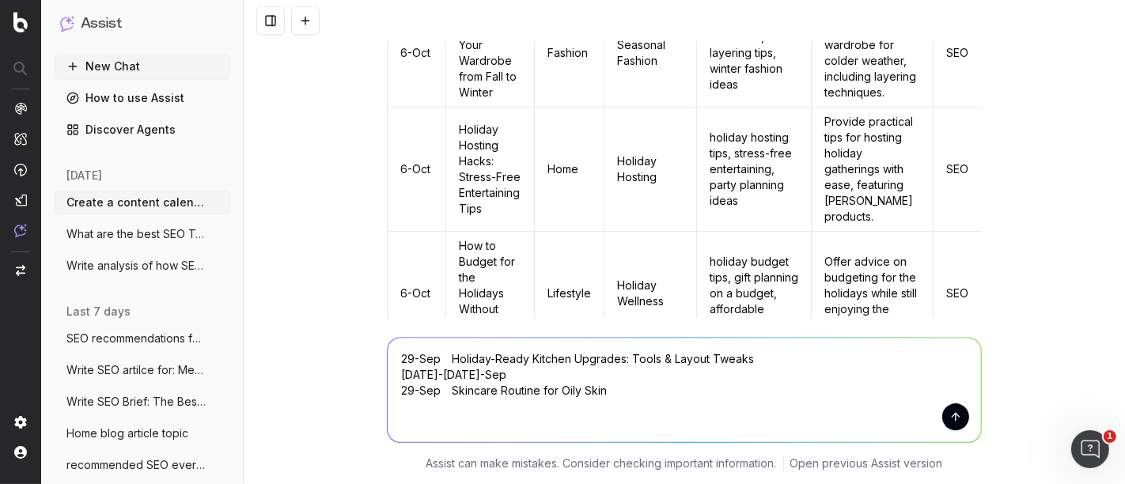
type textarea "29-Sep Holiday-Ready Kitchen Upgrades: Tools & Layout Tweaks [DATE]-[DATE]-Sep …"
click at [944, 421] on button "submit" at bounding box center [955, 417] width 27 height 27
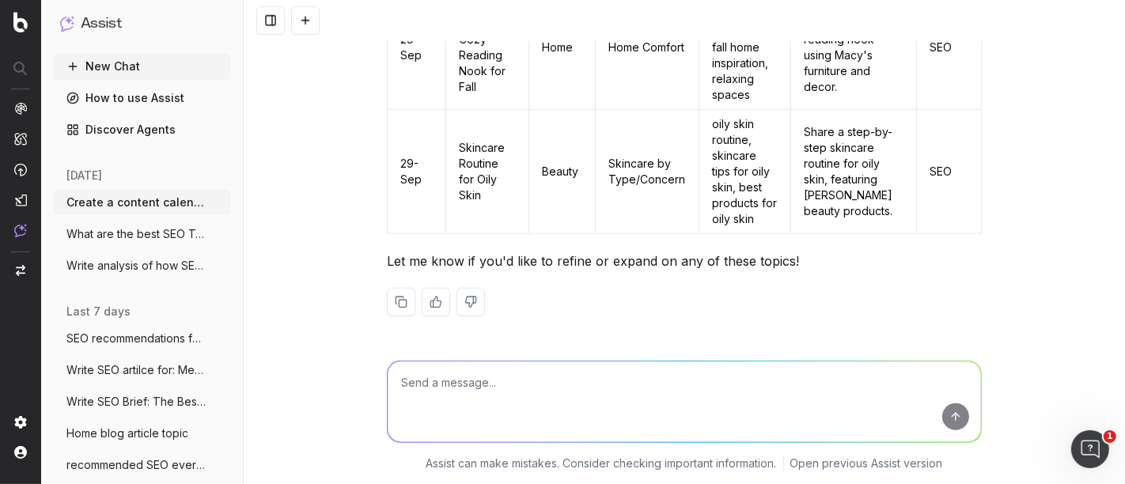
scroll to position [6425, 0]
click at [434, 398] on textarea at bounding box center [684, 402] width 593 height 81
type textarea "more options"
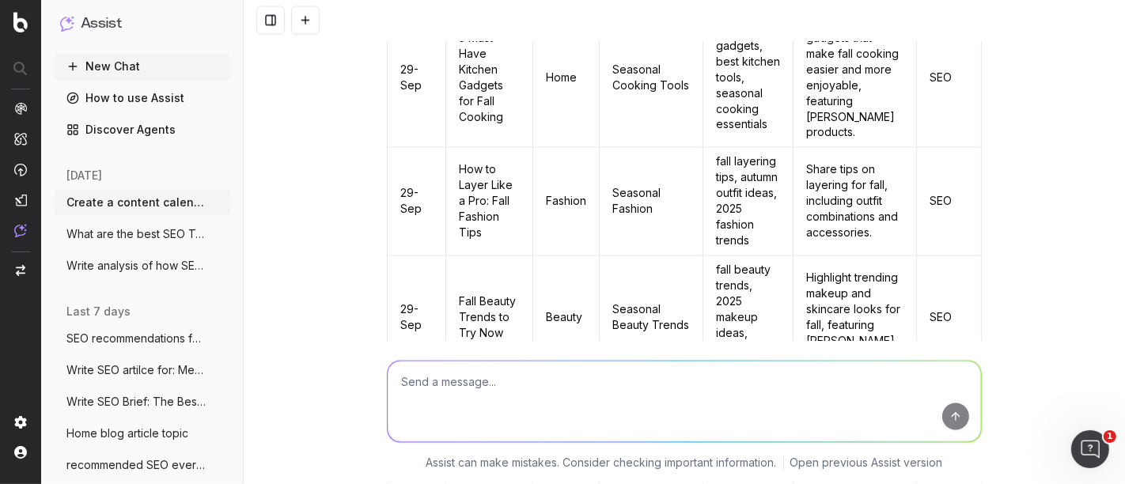
scroll to position [7473, 0]
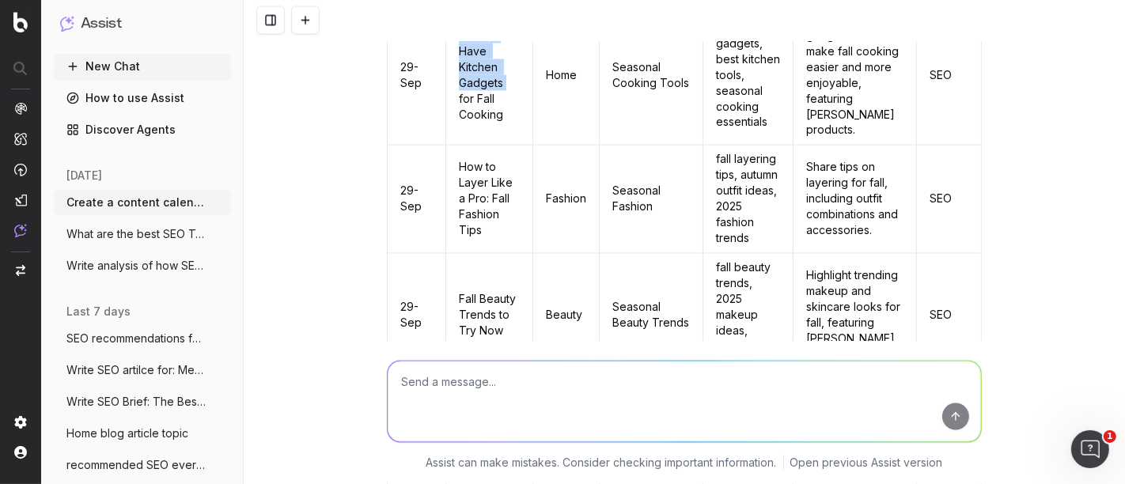
drag, startPoint x: 497, startPoint y: 127, endPoint x: 441, endPoint y: 82, distance: 71.4
click at [446, 82] on td "5 Must-Have Kitchen Gadgets for Fall Cooking" at bounding box center [489, 76] width 87 height 140
copy td "5 Must-Have Kitchen Gadgets"
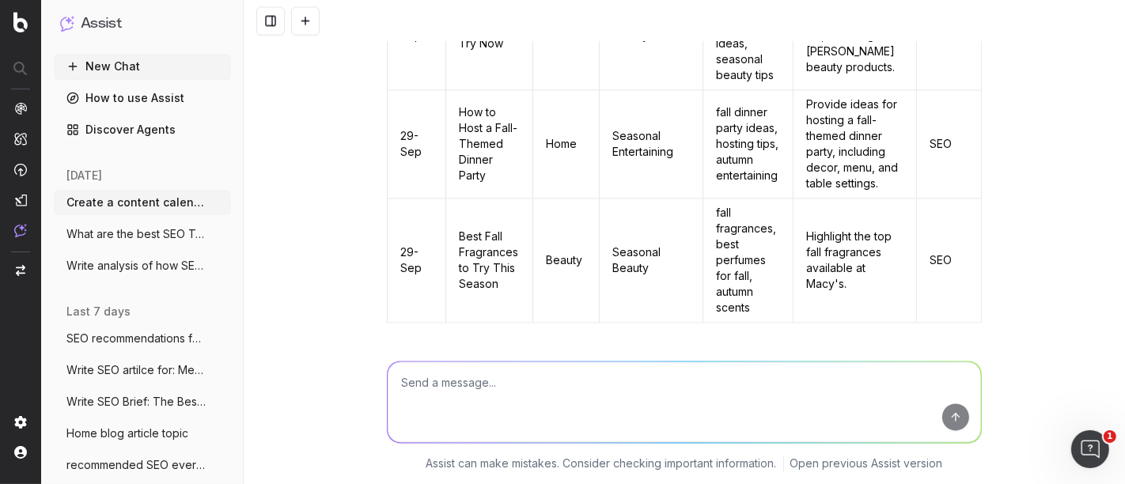
scroll to position [7737, 0]
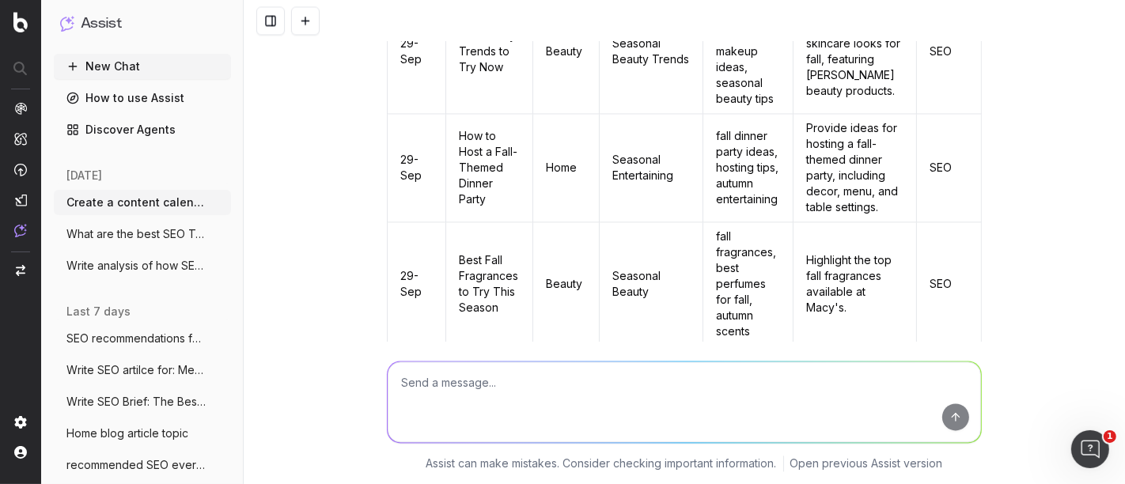
click at [470, 416] on textarea at bounding box center [684, 402] width 593 height 81
type textarea "more options"
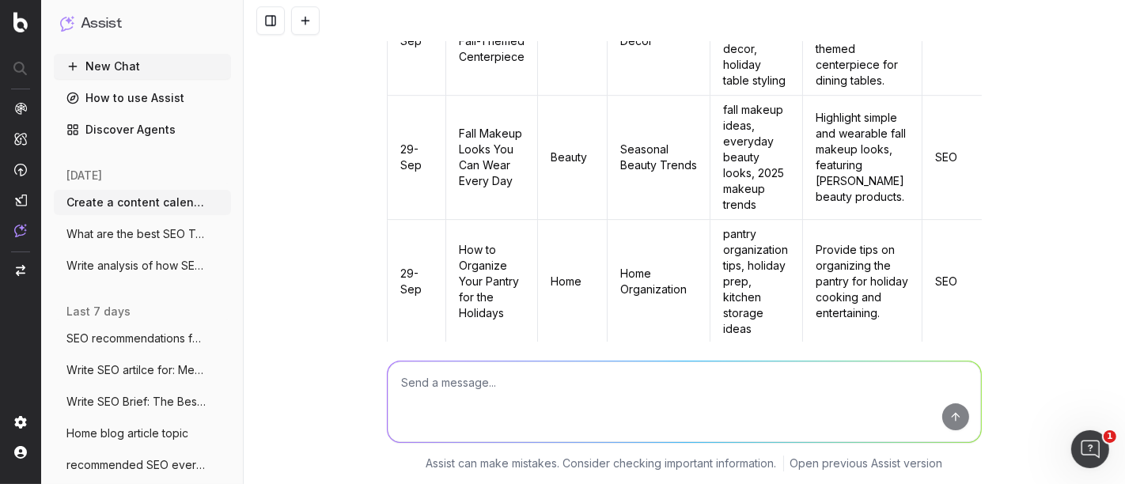
scroll to position [9200, 0]
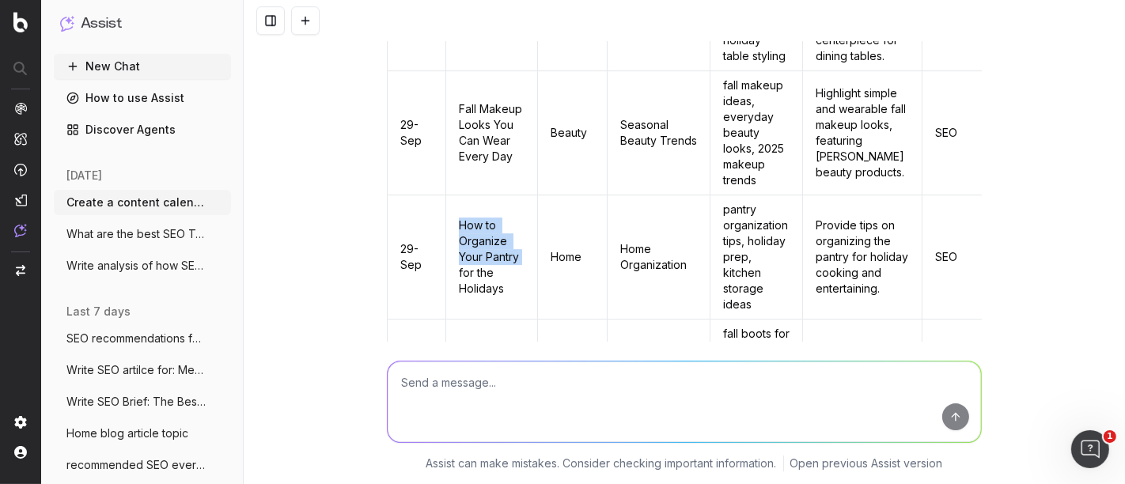
drag, startPoint x: 515, startPoint y: 222, endPoint x: 445, endPoint y: 195, distance: 74.6
click at [446, 195] on td "How to Organize Your Pantry for the Holidays" at bounding box center [492, 257] width 92 height 124
copy td "How to Organize Your Pantry"
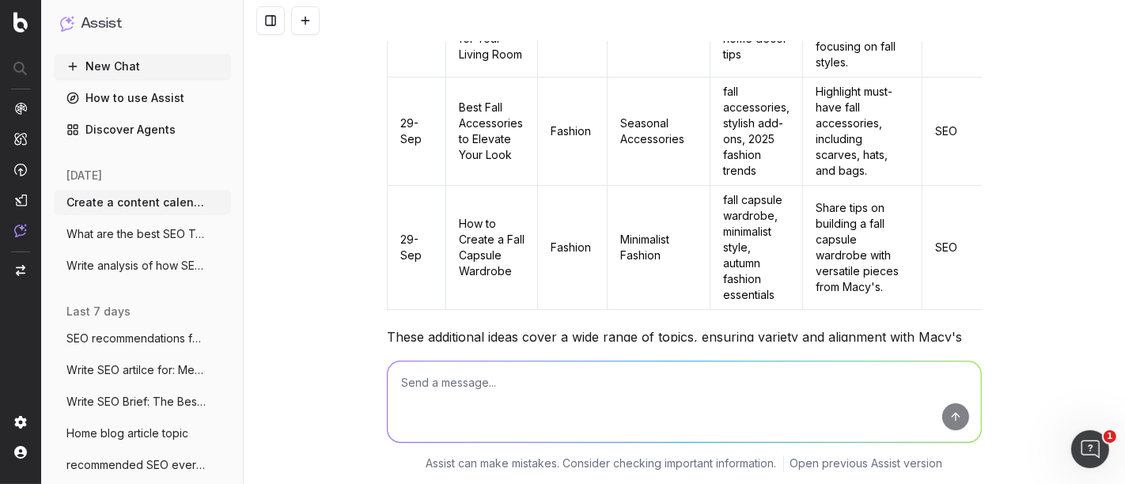
scroll to position [9976, 0]
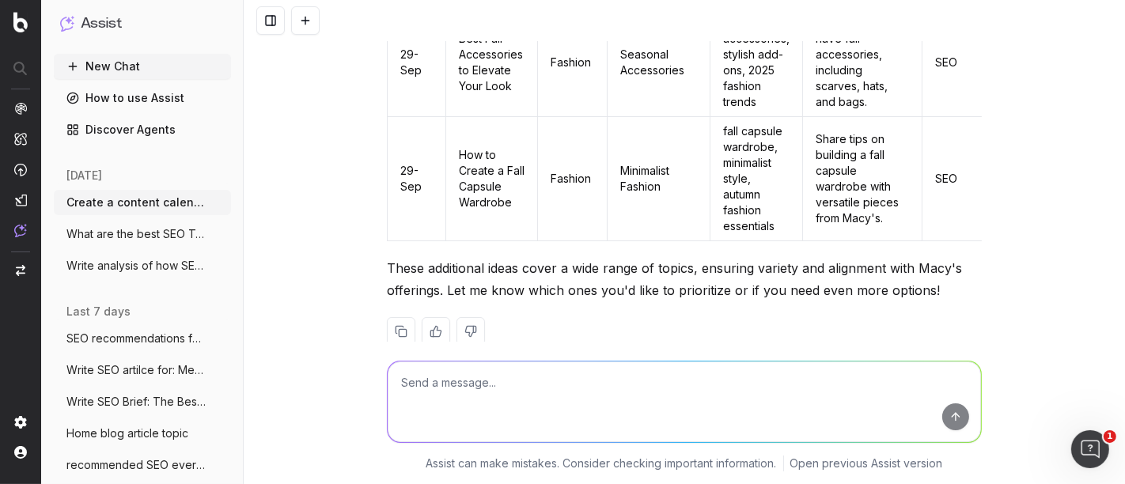
click at [451, 383] on textarea at bounding box center [684, 402] width 593 height 81
type textarea "More options"
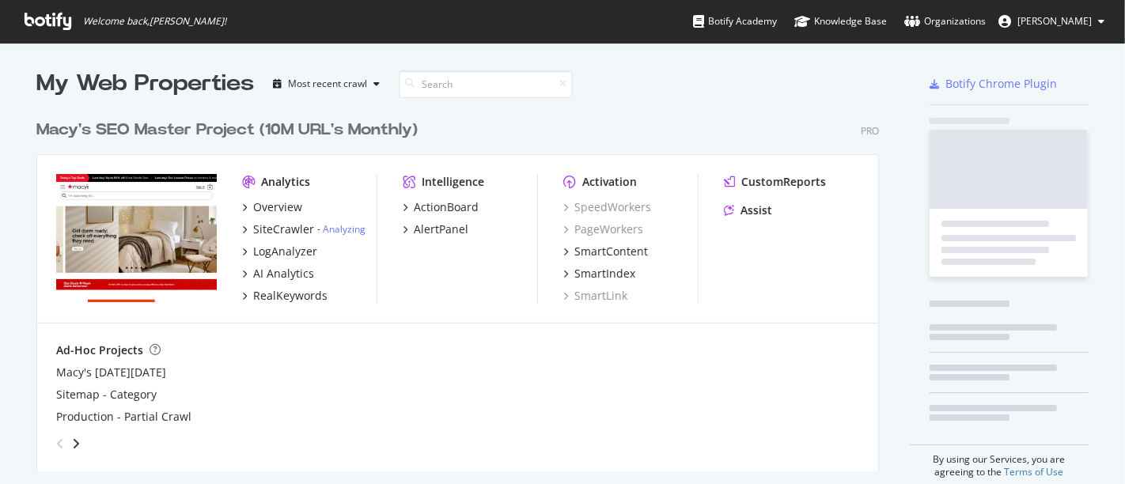
scroll to position [471, 1098]
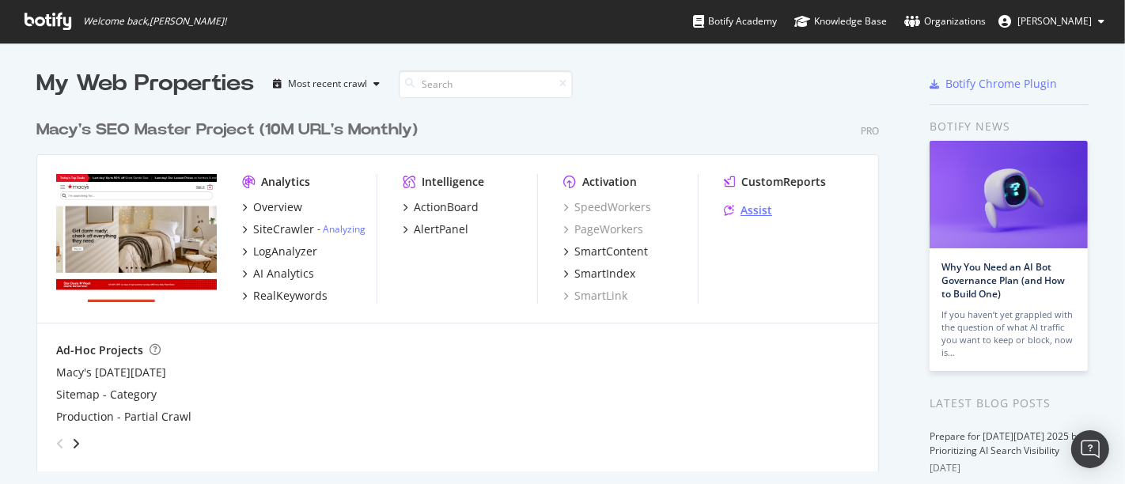
click at [741, 206] on div "Assist" at bounding box center [757, 211] width 32 height 16
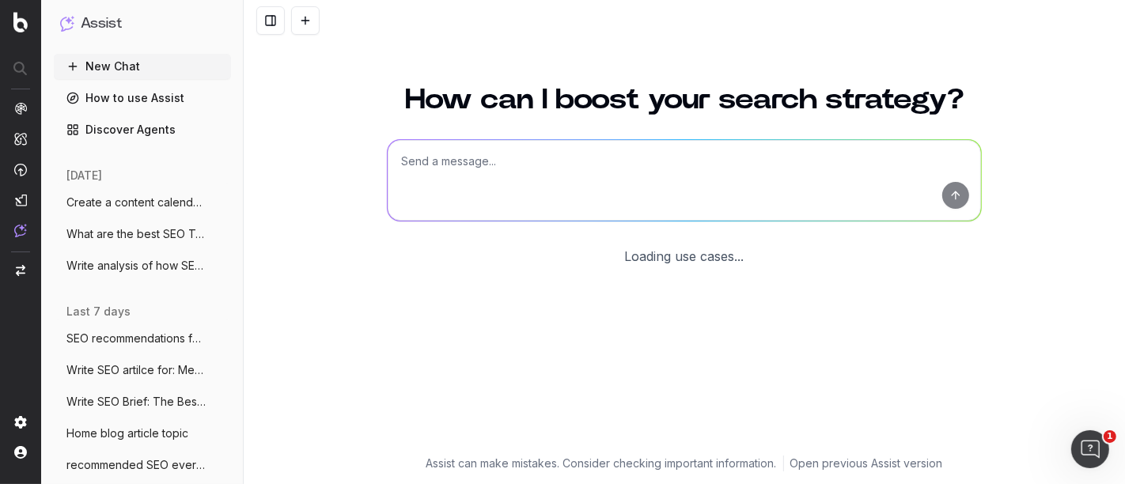
scroll to position [115, 0]
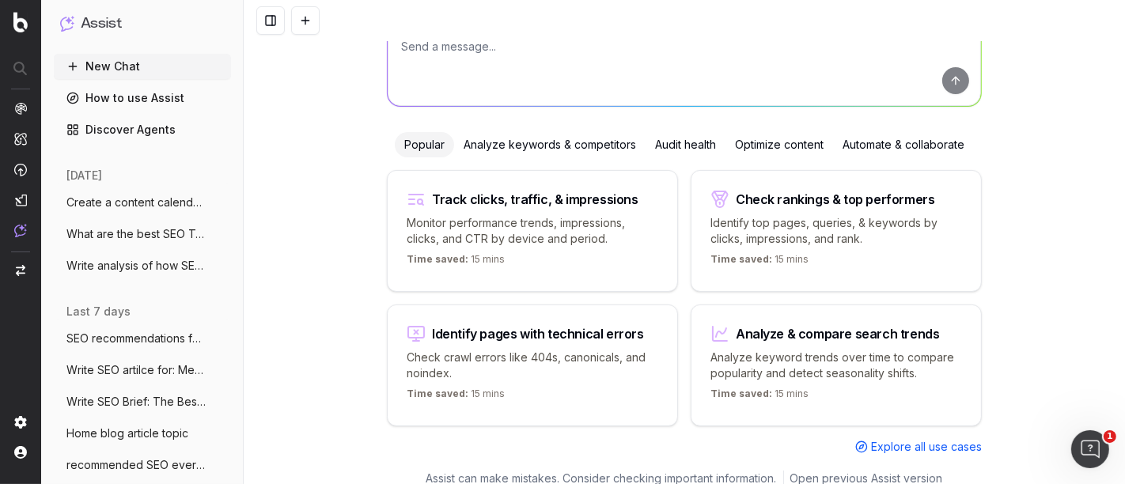
click at [454, 64] on textarea at bounding box center [684, 65] width 593 height 81
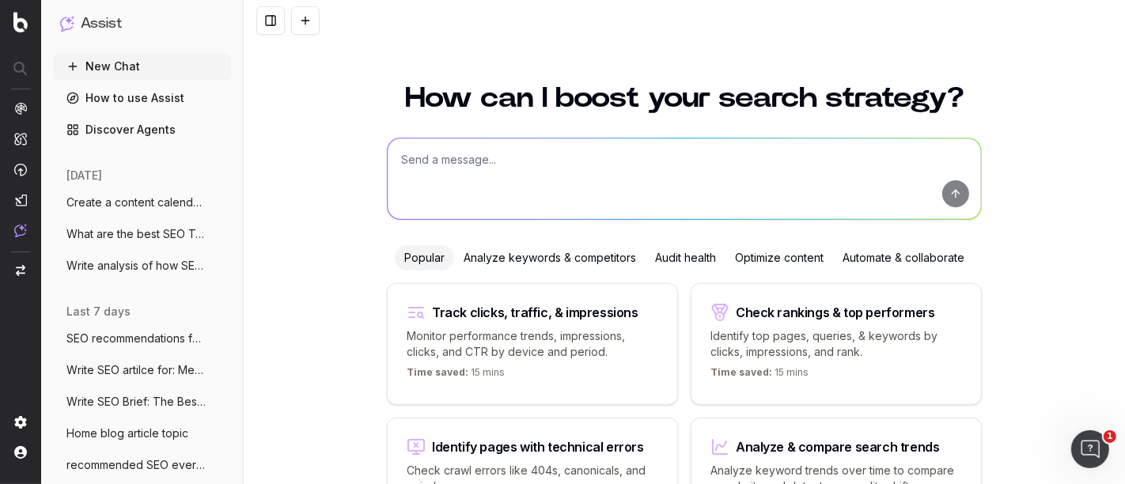
scroll to position [0, 0]
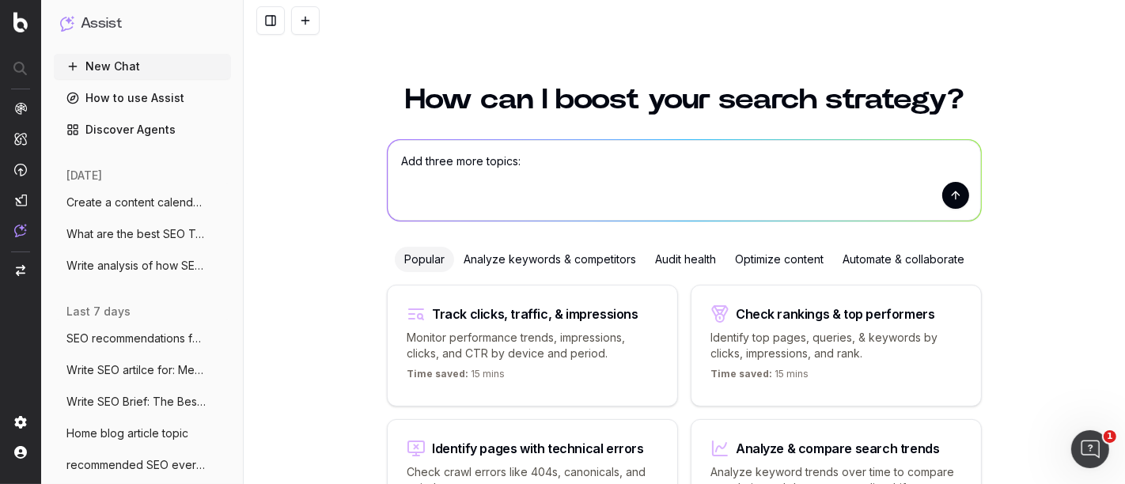
paste textarea "Holiday-Ready Kitchen Upgrades: Tools & Layout Tweaks How to Organize Your Pant…"
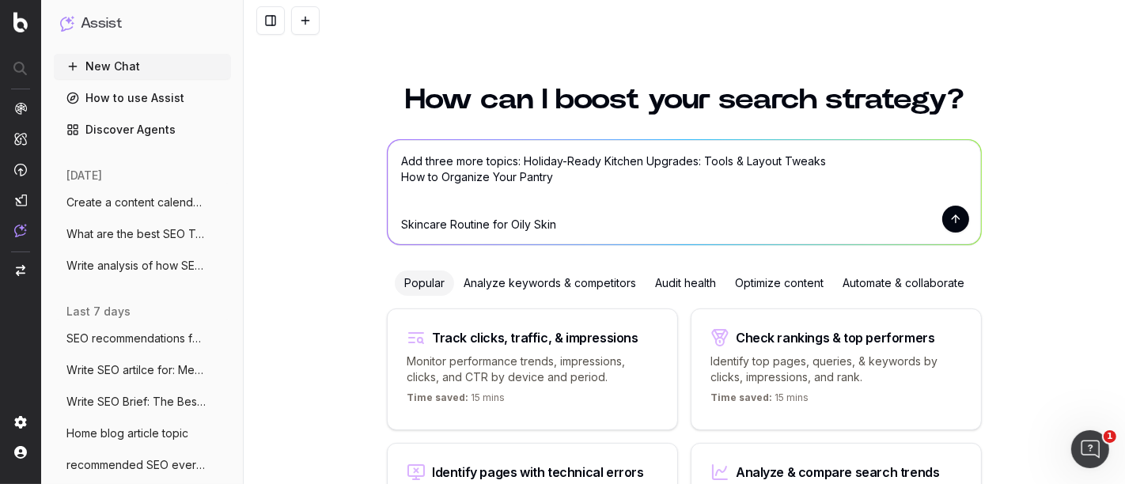
click at [404, 209] on textarea "Add three more topics: Holiday-Ready Kitchen Upgrades: Tools & Layout Tweaks Ho…" at bounding box center [684, 192] width 593 height 104
type textarea "Add three more topics: Holiday-Ready Kitchen Upgrades: Tools & Layout Tweaks Ho…"
click at [945, 221] on button "submit" at bounding box center [955, 219] width 27 height 27
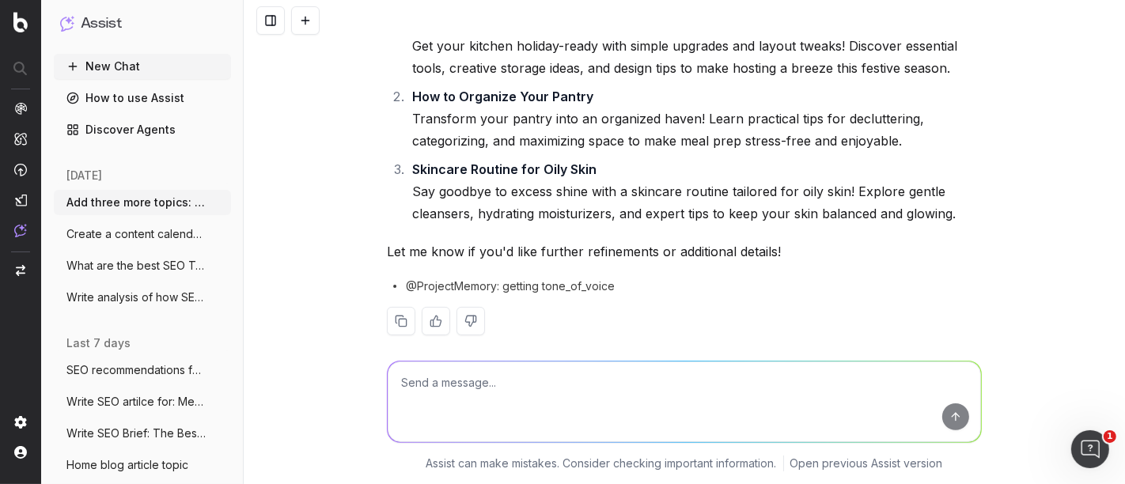
scroll to position [227, 0]
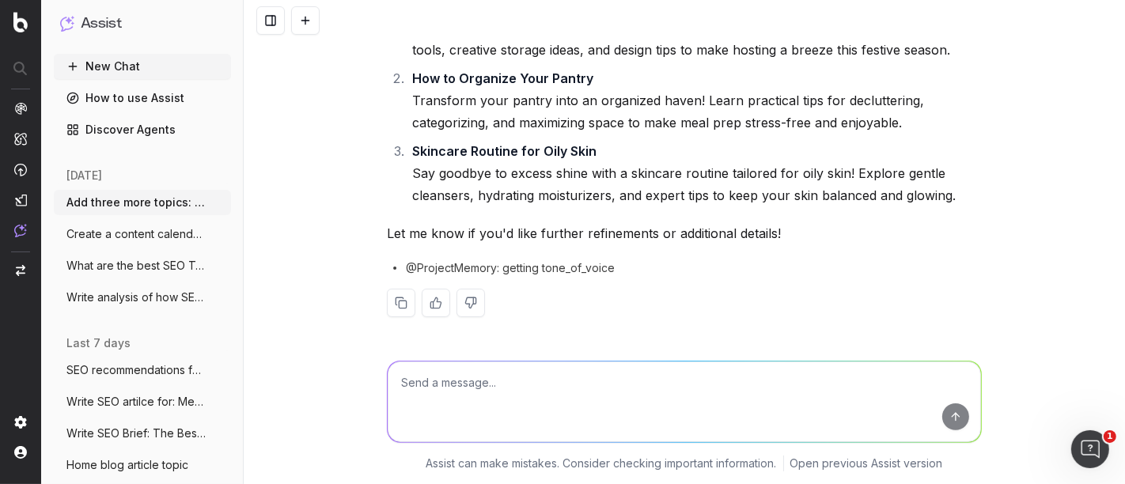
click at [465, 387] on textarea at bounding box center [684, 402] width 593 height 81
type textarea "two more topics"
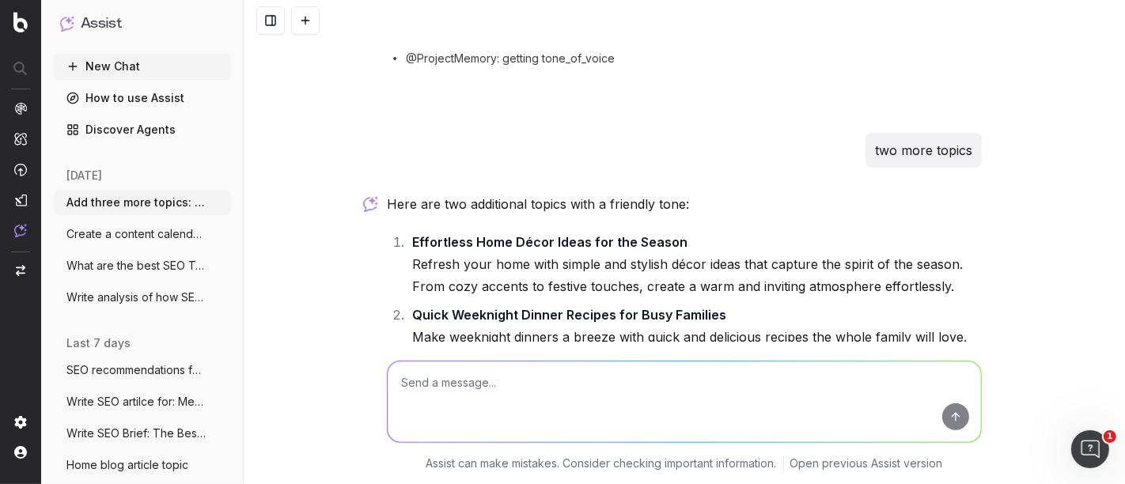
scroll to position [525, 0]
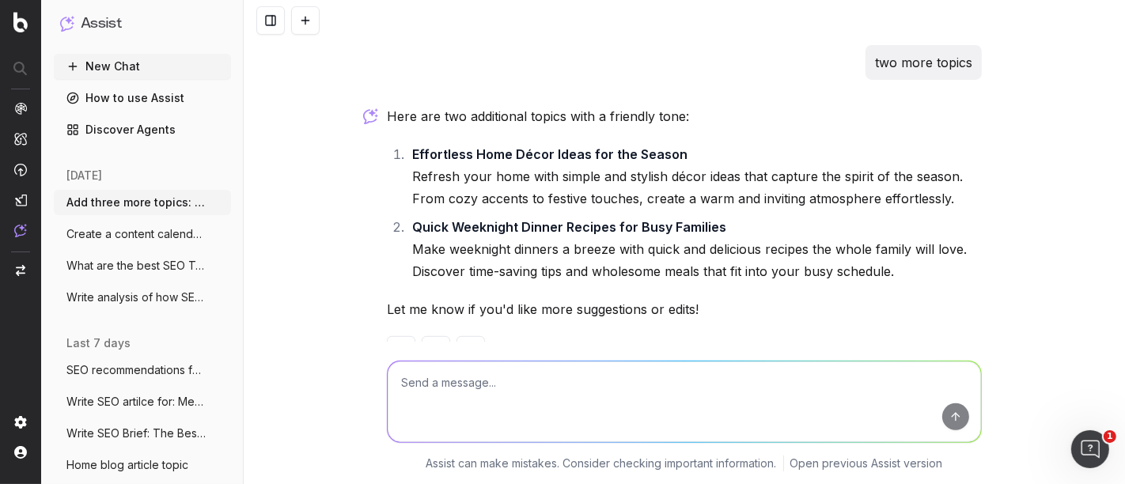
click at [468, 396] on textarea at bounding box center [684, 402] width 593 height 81
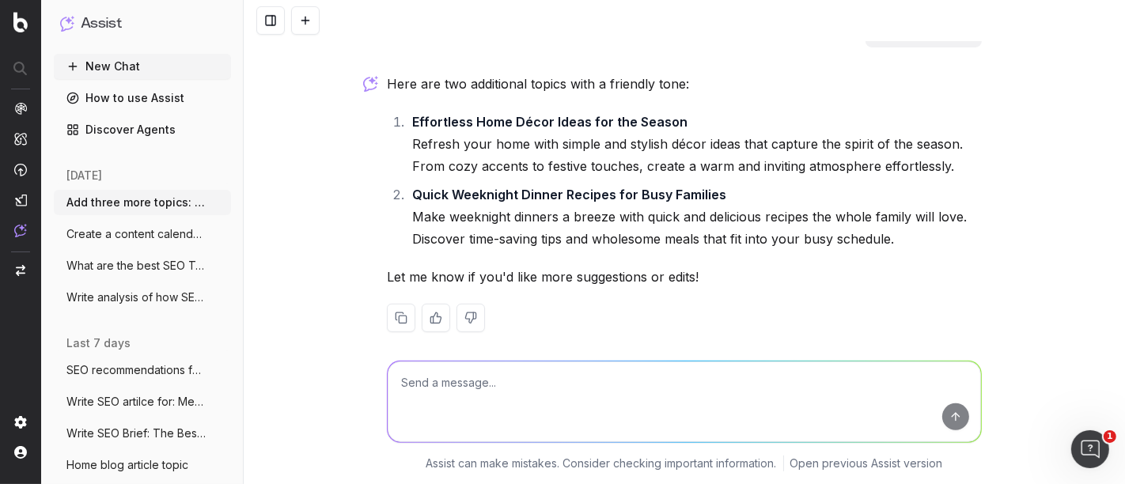
scroll to position [571, 0]
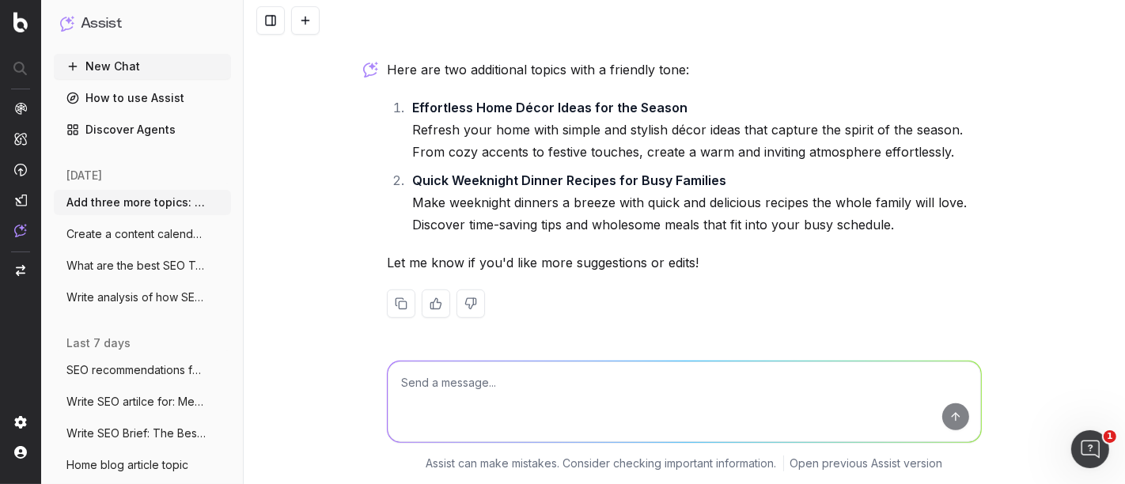
type textarea "m"
type textarea "Beauty and fashion topics"
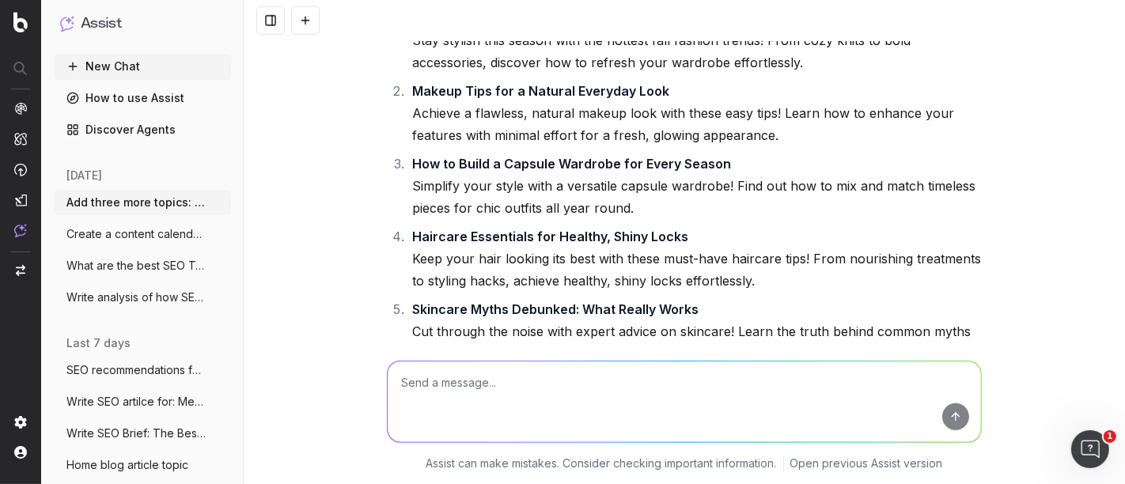
scroll to position [1093, 0]
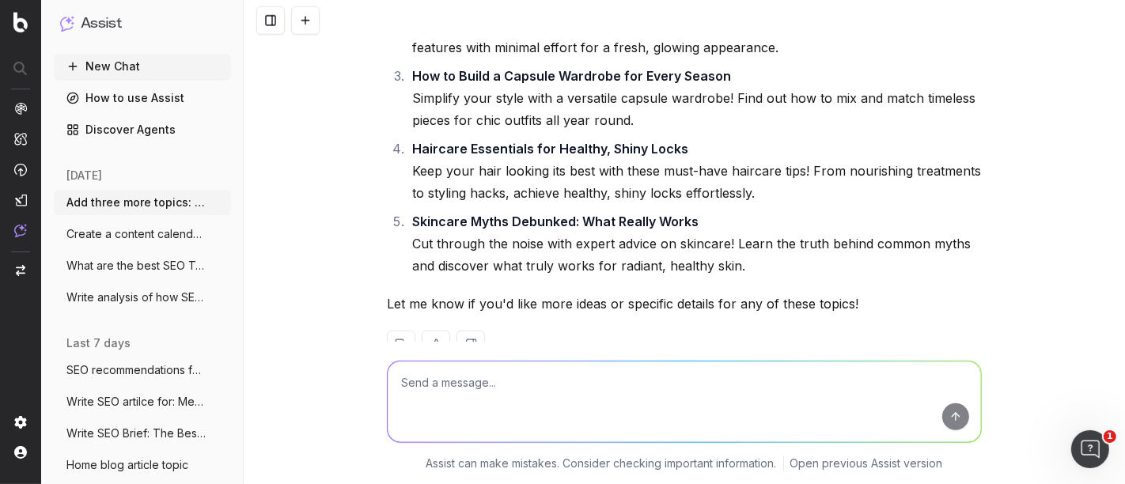
click at [454, 396] on textarea at bounding box center [684, 402] width 593 height 81
type textarea "more"
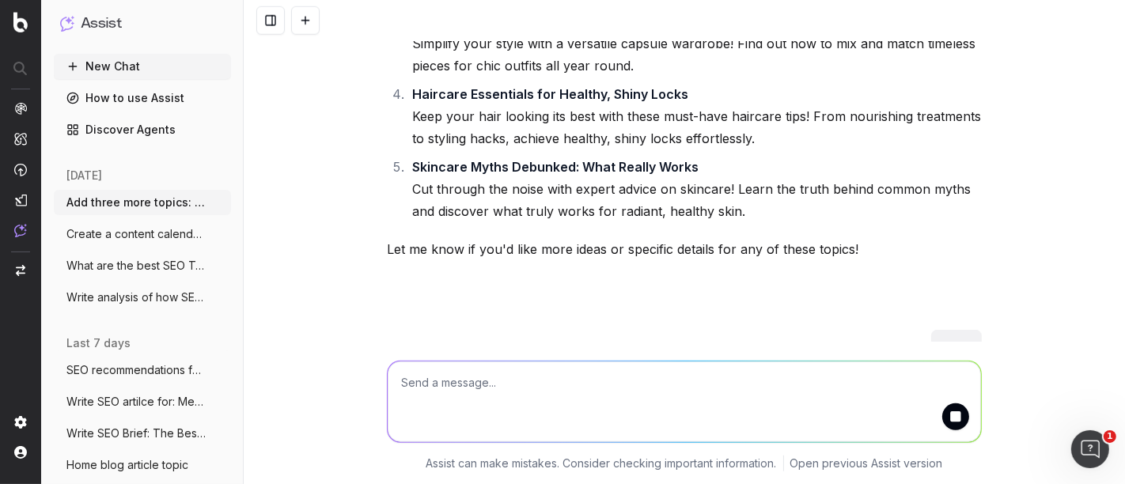
scroll to position [1217, 0]
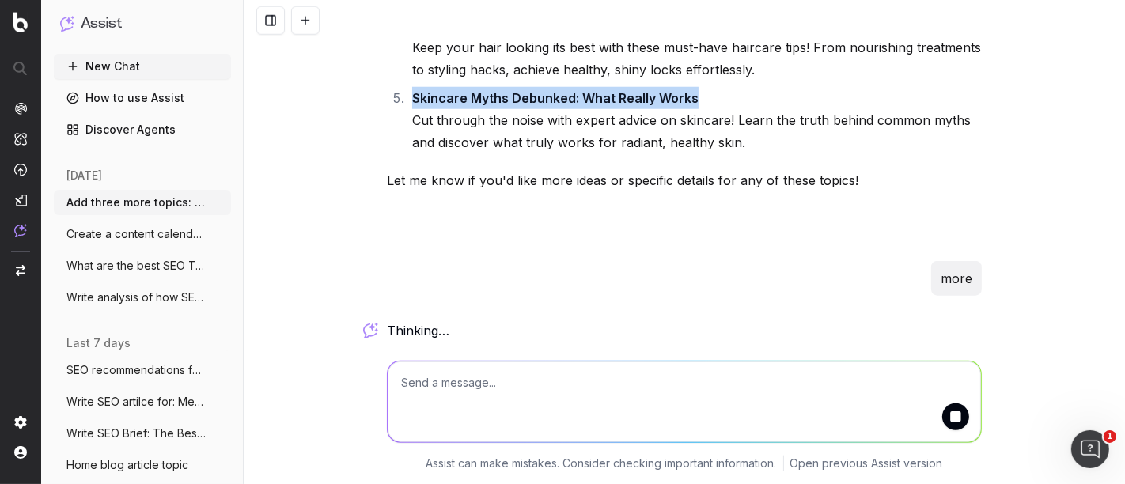
drag, startPoint x: 642, startPoint y: 90, endPoint x: 396, endPoint y: 85, distance: 246.1
copy strong "Skincare Myths Debunked: What Really Works"
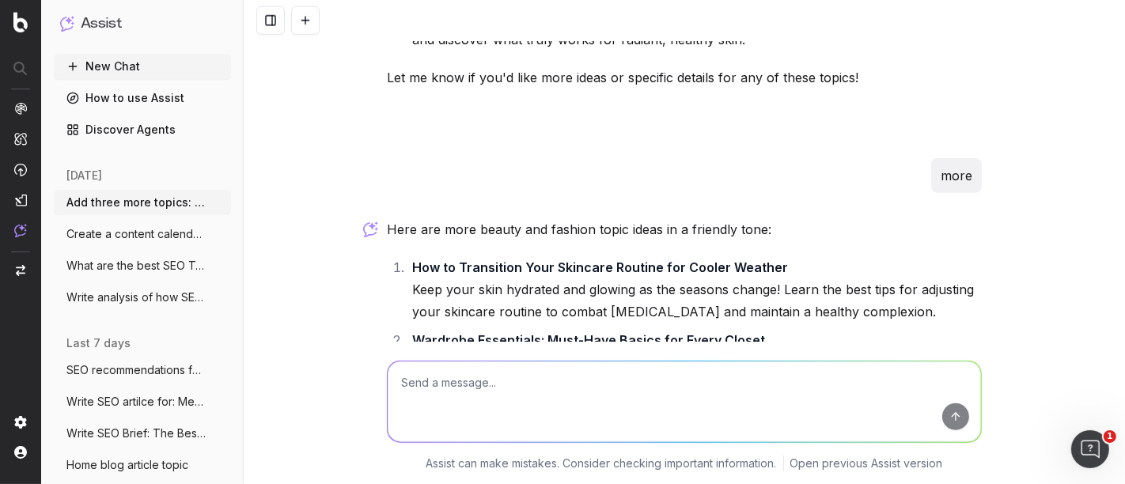
scroll to position [1480, 0]
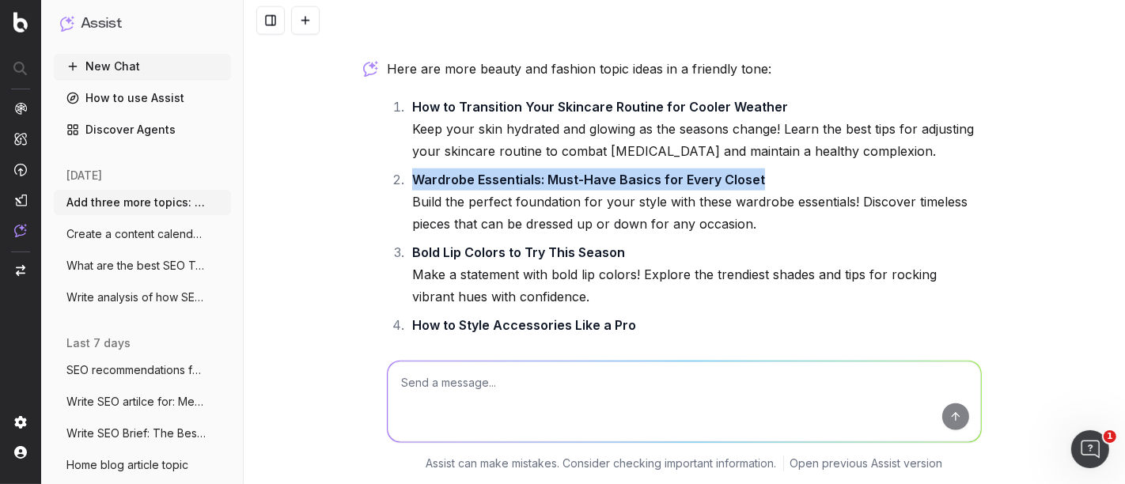
drag, startPoint x: 737, startPoint y: 177, endPoint x: 411, endPoint y: 180, distance: 326.8
click at [411, 180] on li "Wardrobe Essentials: Must-Have Basics for Every Closet Build the perfect founda…" at bounding box center [694, 202] width 574 height 66
copy strong "Wardrobe Essentials: Must-Have Basics for Every Closet"
click at [501, 385] on textarea at bounding box center [684, 402] width 593 height 81
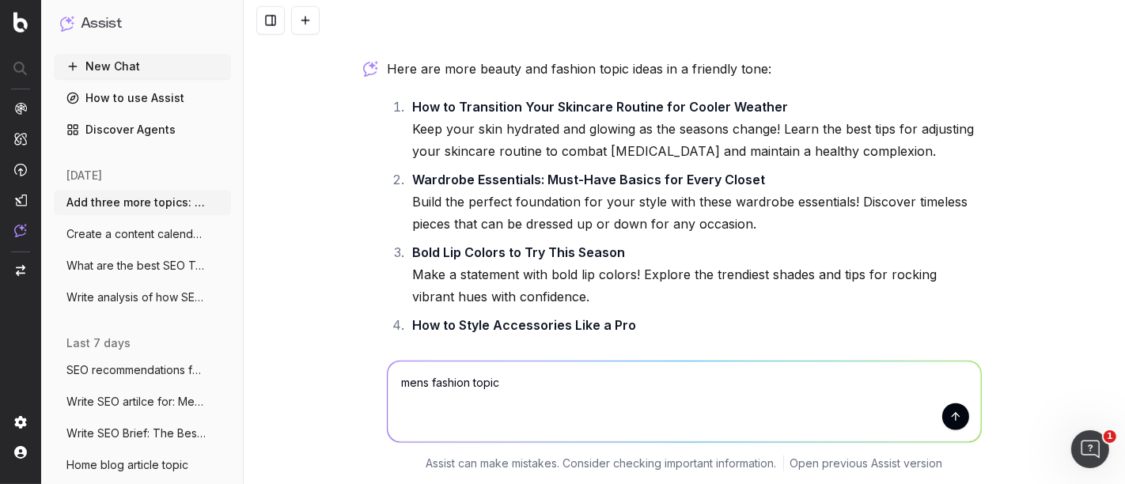
type textarea "mens fashion topics"
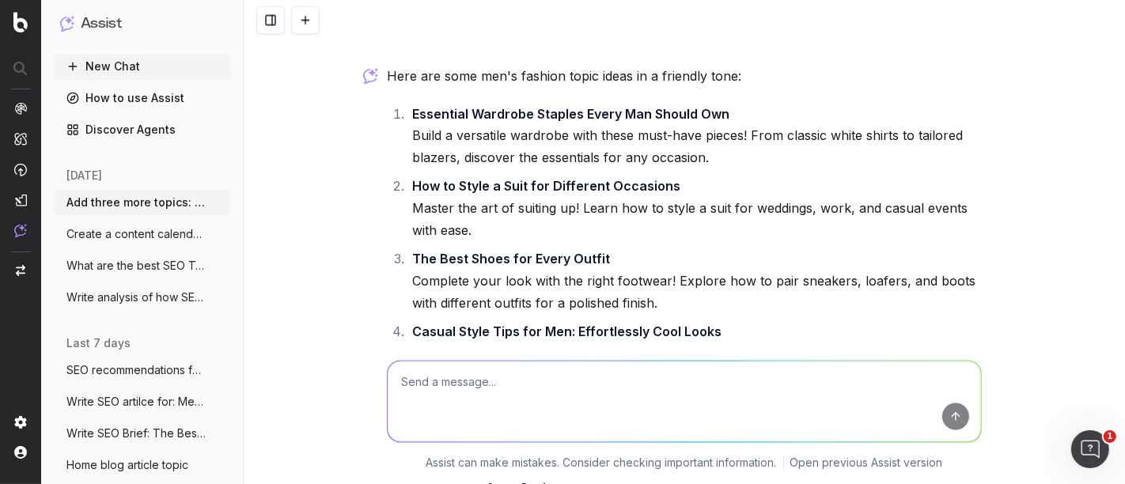
scroll to position [2374, 0]
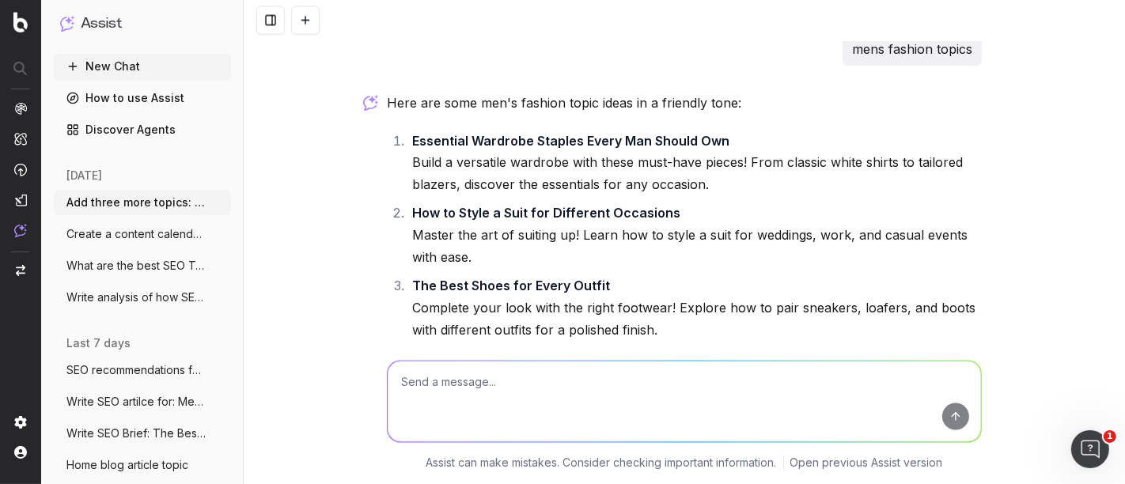
click at [495, 403] on textarea at bounding box center [684, 402] width 593 height 81
click at [497, 388] on textarea at bounding box center [684, 402] width 593 height 81
type textarea "which is the best SEO topic"
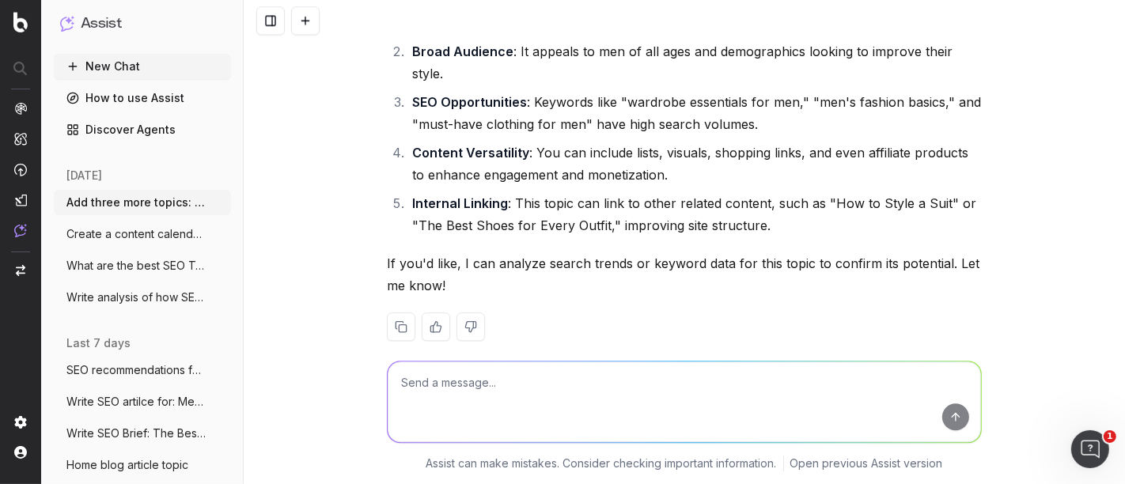
scroll to position [3309, 0]
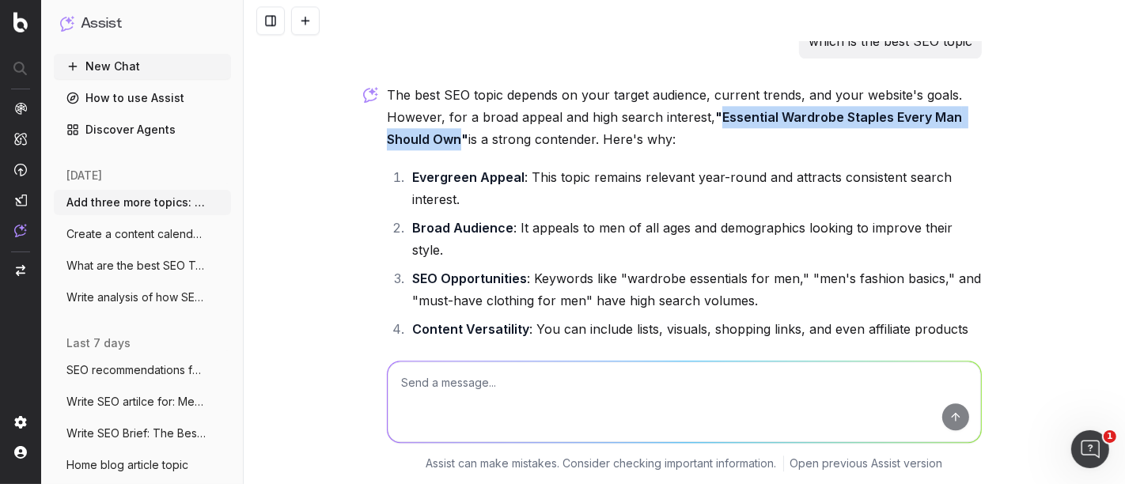
drag, startPoint x: 712, startPoint y: 116, endPoint x: 454, endPoint y: 141, distance: 259.1
click at [454, 141] on strong ""Essential Wardrobe Staples Every Man Should Own"" at bounding box center [676, 128] width 578 height 38
copy strong "Essential Wardrobe Staples Every Man Should Own"
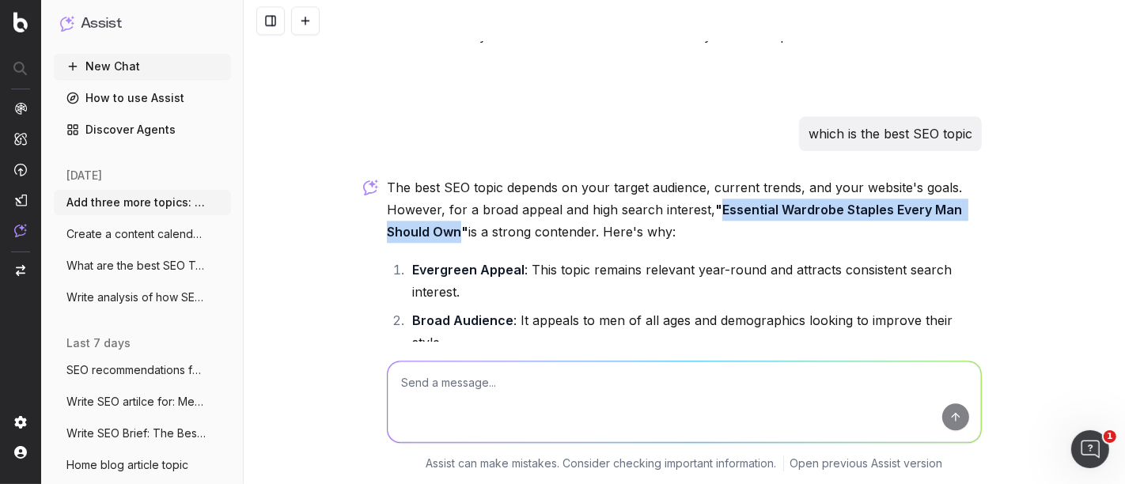
scroll to position [3221, 0]
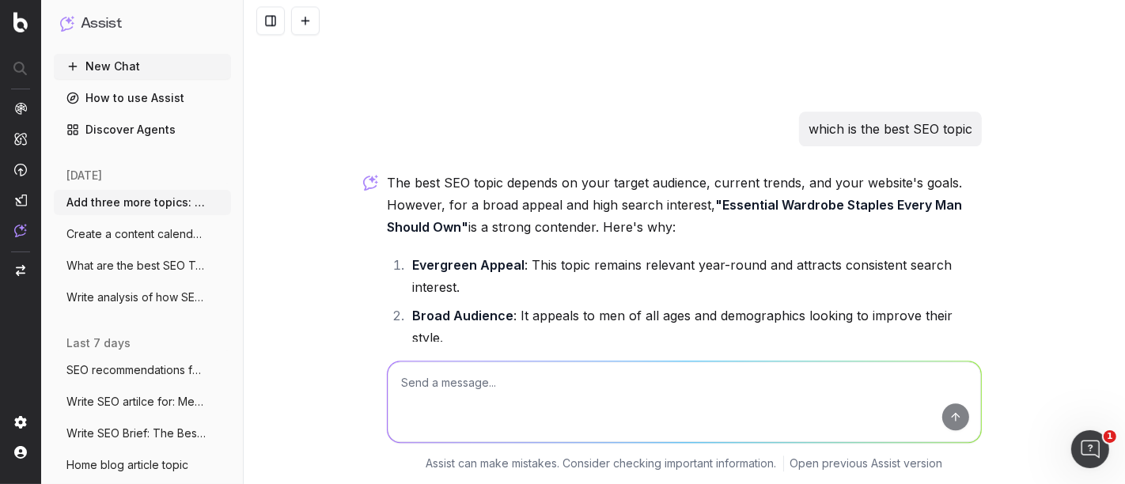
click at [452, 381] on textarea at bounding box center [684, 402] width 593 height 81
type textarea "More Fashion topics"
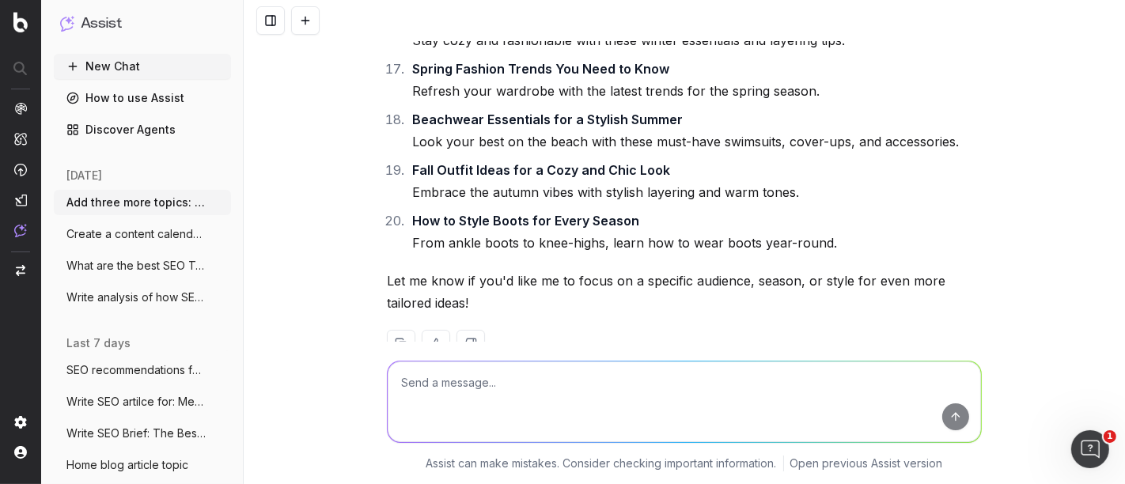
scroll to position [5024, 0]
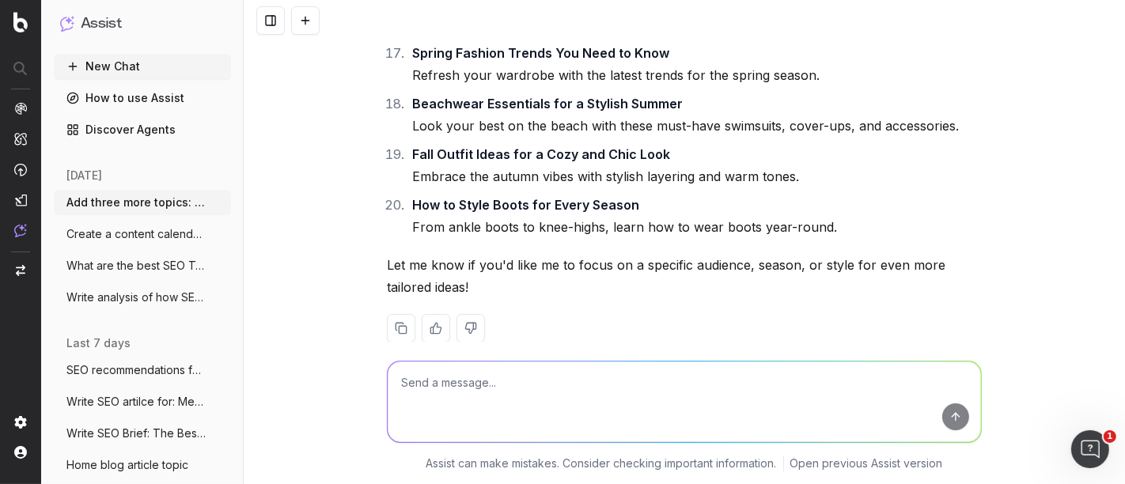
click at [488, 418] on textarea at bounding box center [684, 402] width 593 height 81
type textarea "beauty topics"
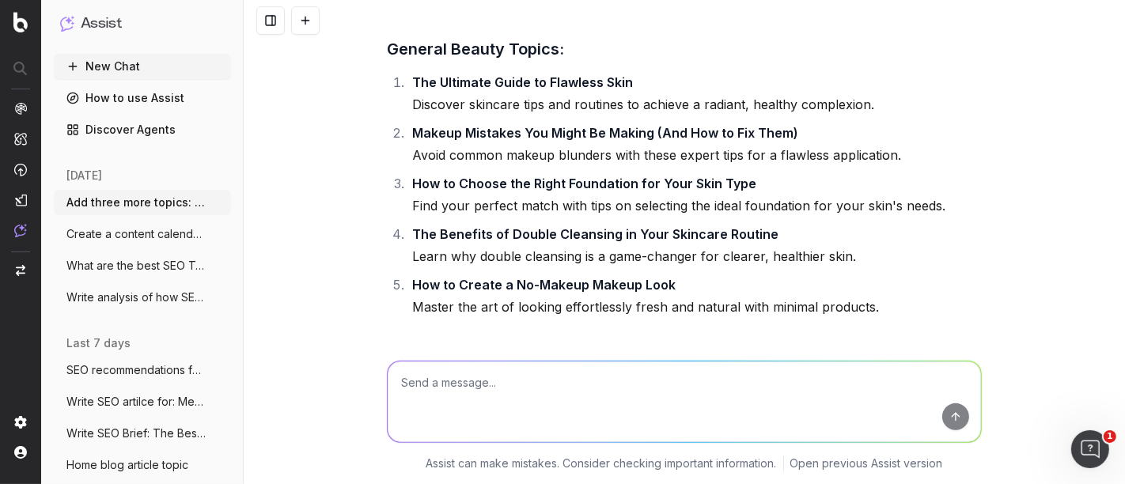
scroll to position [5371, 0]
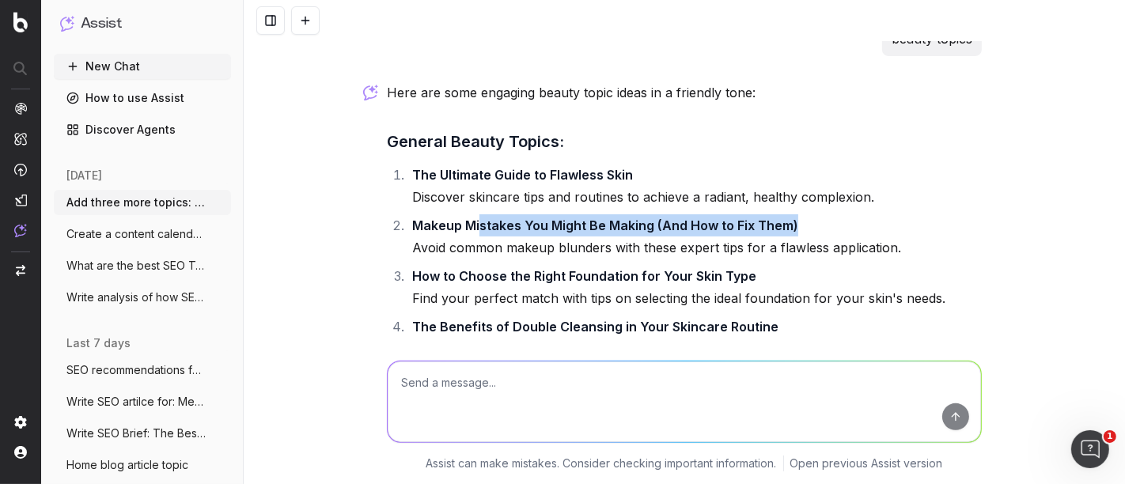
drag, startPoint x: 475, startPoint y: 199, endPoint x: 806, endPoint y: 206, distance: 331.6
click at [806, 214] on li "Makeup Mistakes You Might Be Making (And How to Fix Them) Avoid common makeup b…" at bounding box center [694, 236] width 574 height 44
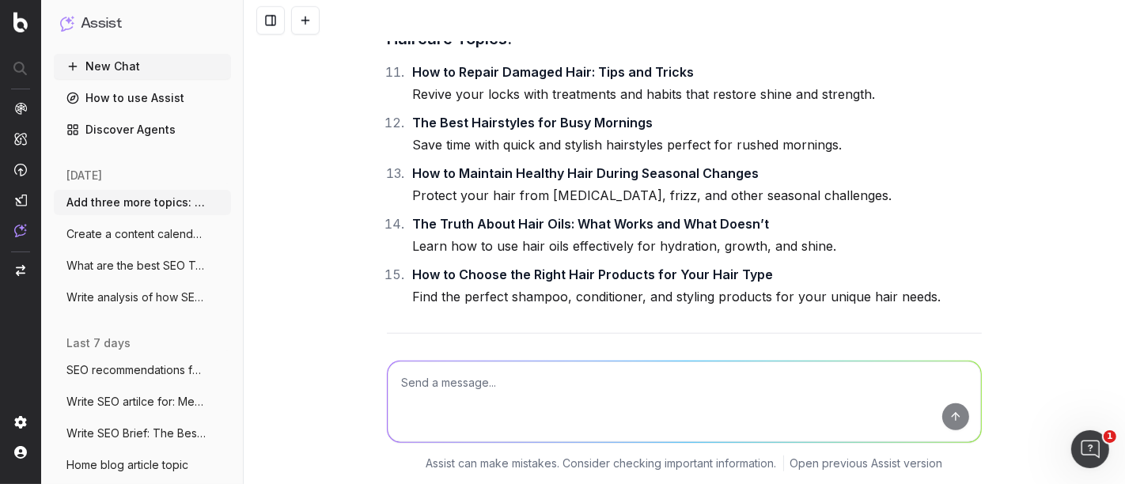
scroll to position [6250, 0]
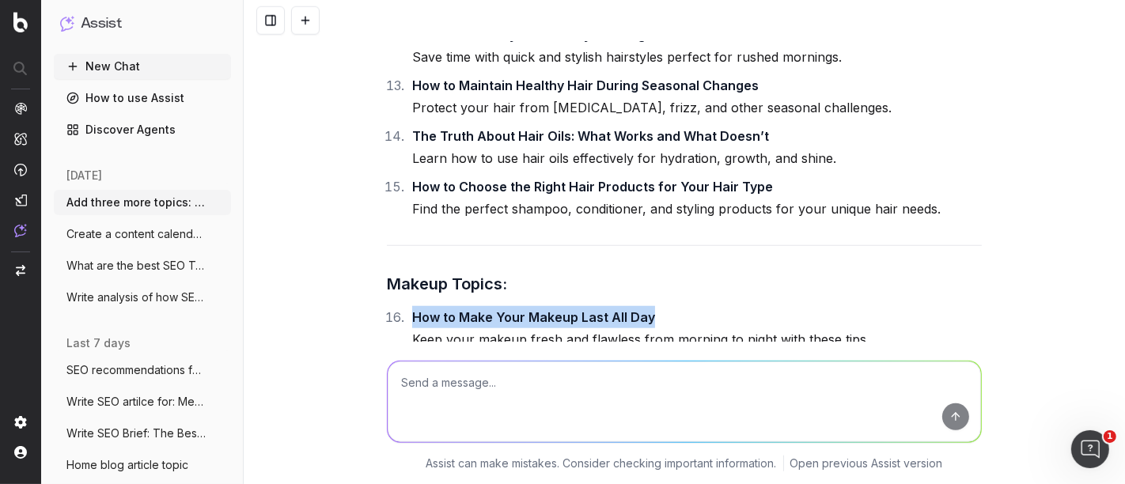
drag, startPoint x: 576, startPoint y: 262, endPoint x: 397, endPoint y: 260, distance: 178.8
click at [407, 306] on li "How to Make Your Makeup Last All Day Keep your makeup fresh and flawless from m…" at bounding box center [694, 328] width 574 height 44
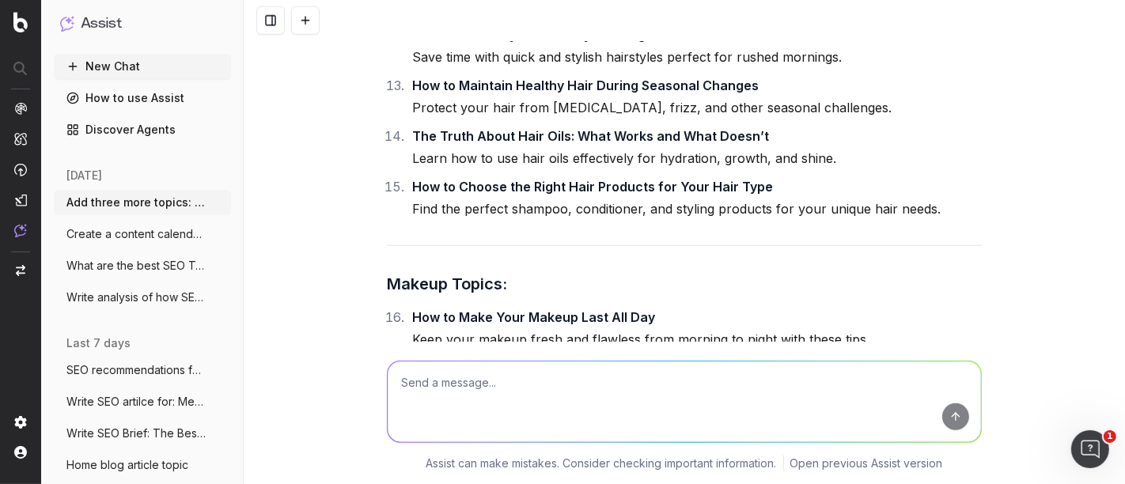
click at [460, 377] on textarea at bounding box center [684, 402] width 593 height 81
type textarea "Halloween blogs"
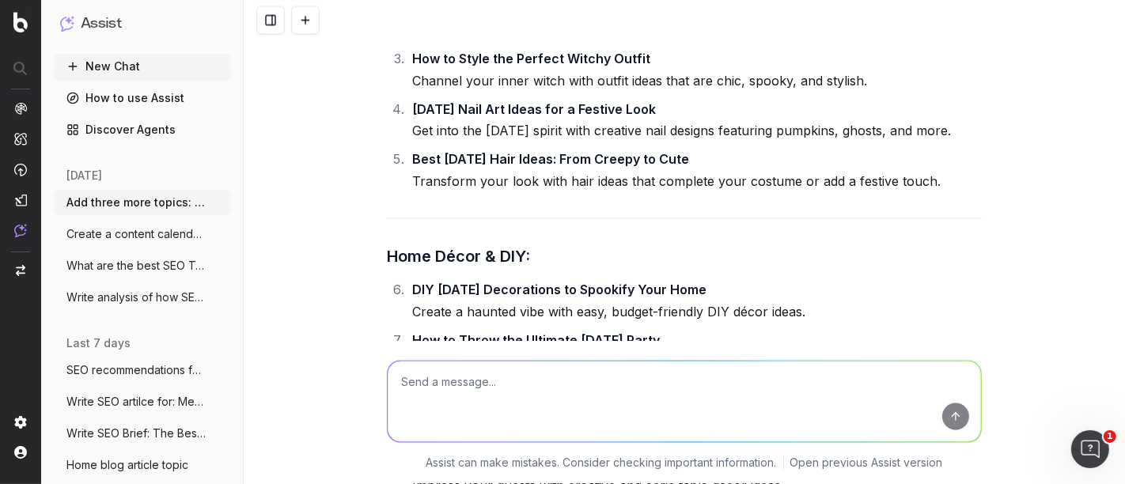
scroll to position [7550, 0]
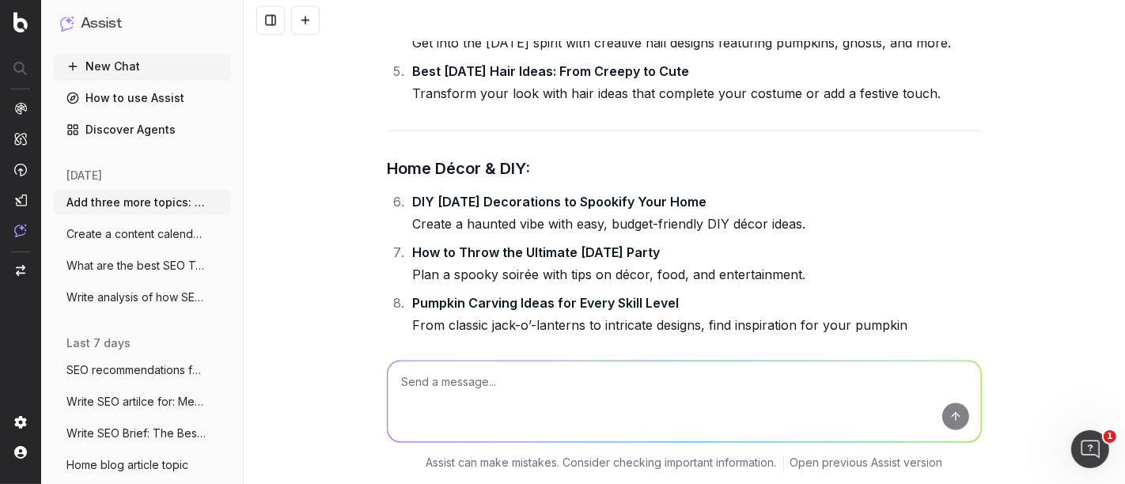
drag, startPoint x: 692, startPoint y: 198, endPoint x: 388, endPoint y: 212, distance: 304.2
click at [407, 242] on li "How to Throw the Ultimate Halloween Party Plan a spooky soirée with tips on déc…" at bounding box center [694, 264] width 574 height 44
copy strong "How to Throw the Ultimate Halloween Party"
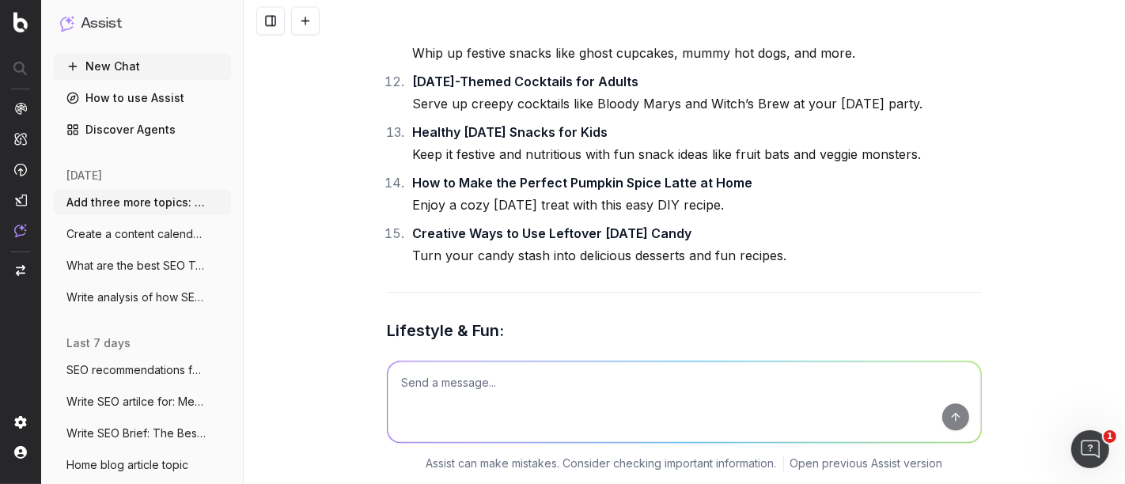
scroll to position [8165, 0]
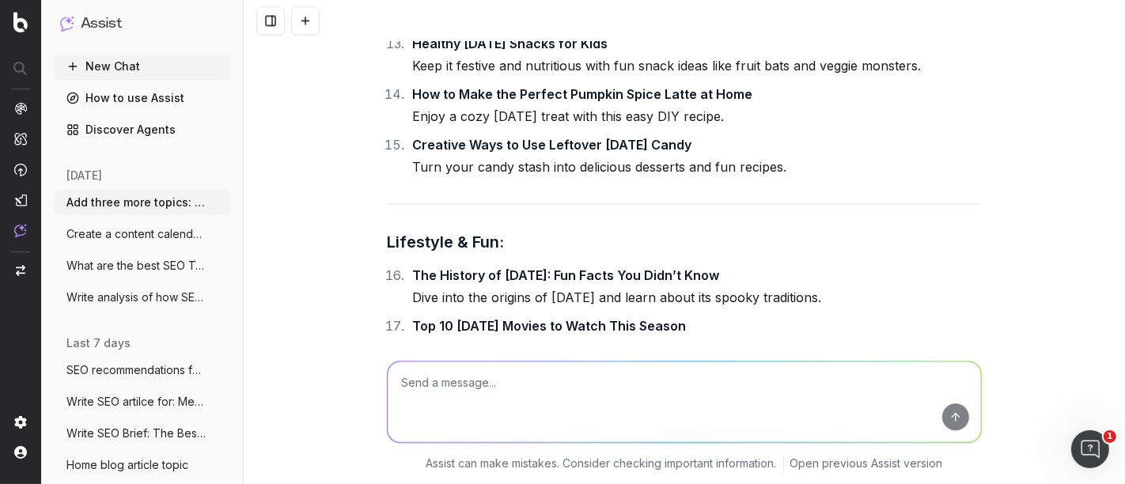
click at [449, 409] on textarea at bounding box center [684, 402] width 593 height 81
type textarea "Fahion articles"
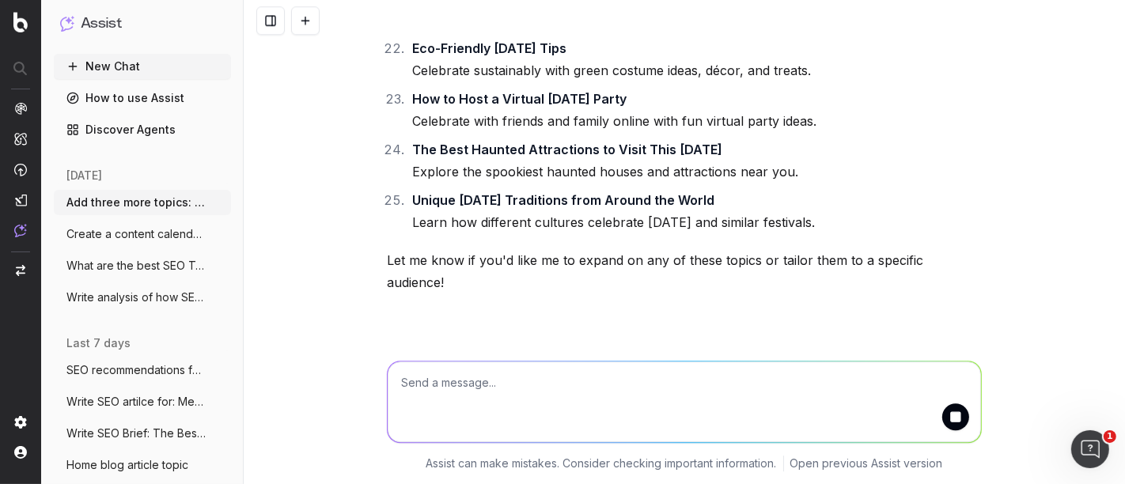
scroll to position [8828, 0]
